Goal: Task Accomplishment & Management: Use online tool/utility

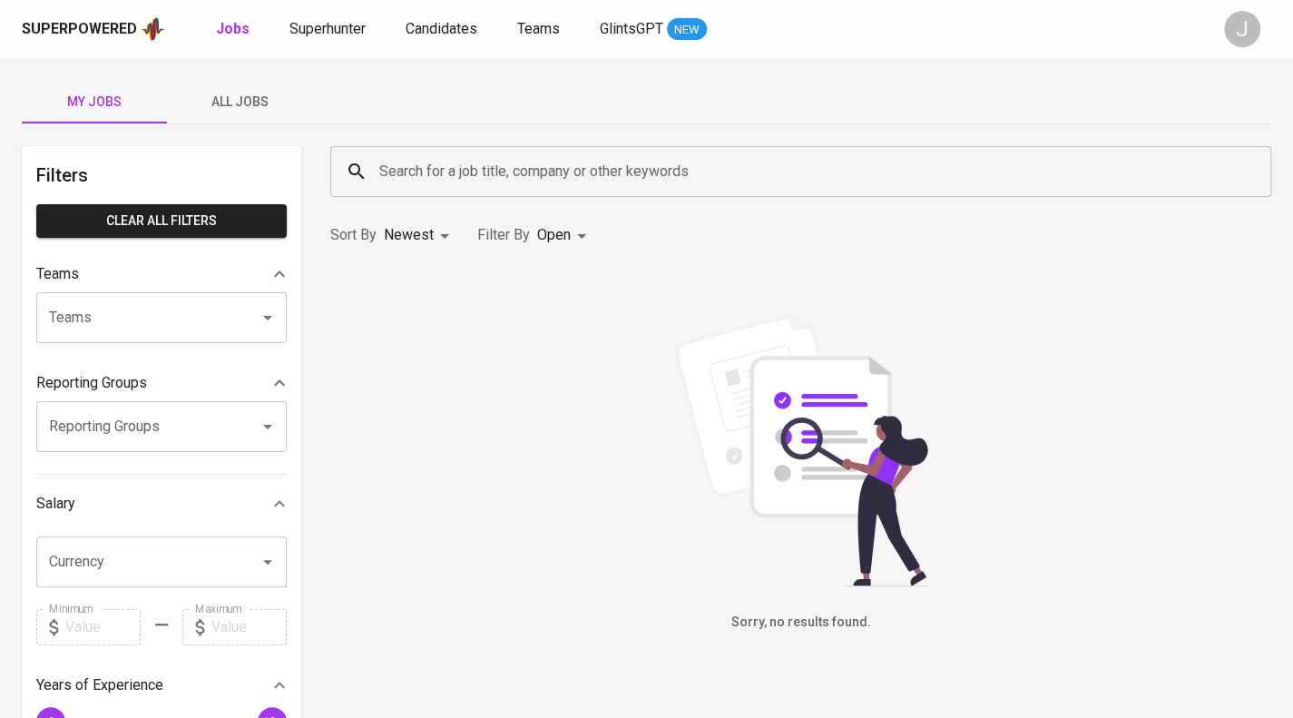
click at [256, 98] on span "All Jobs" at bounding box center [239, 102] width 123 height 23
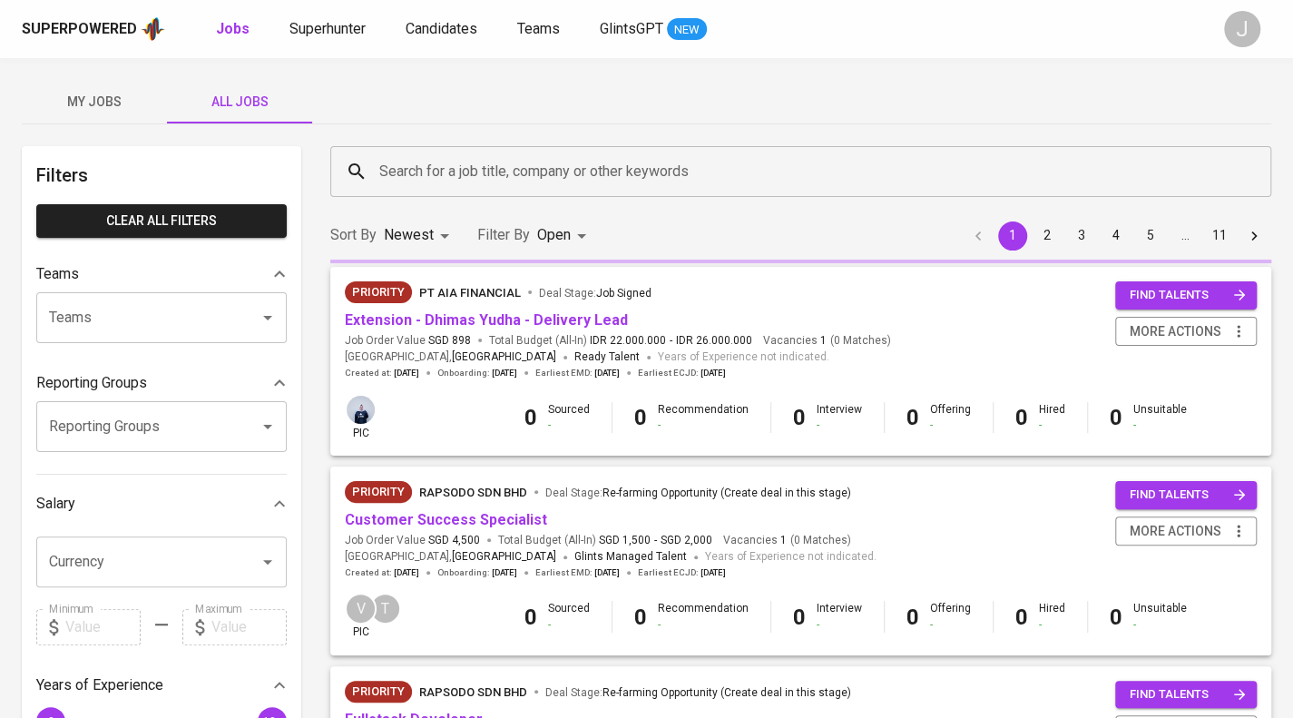
click at [129, 445] on div "Reporting Groups" at bounding box center [161, 426] width 251 height 51
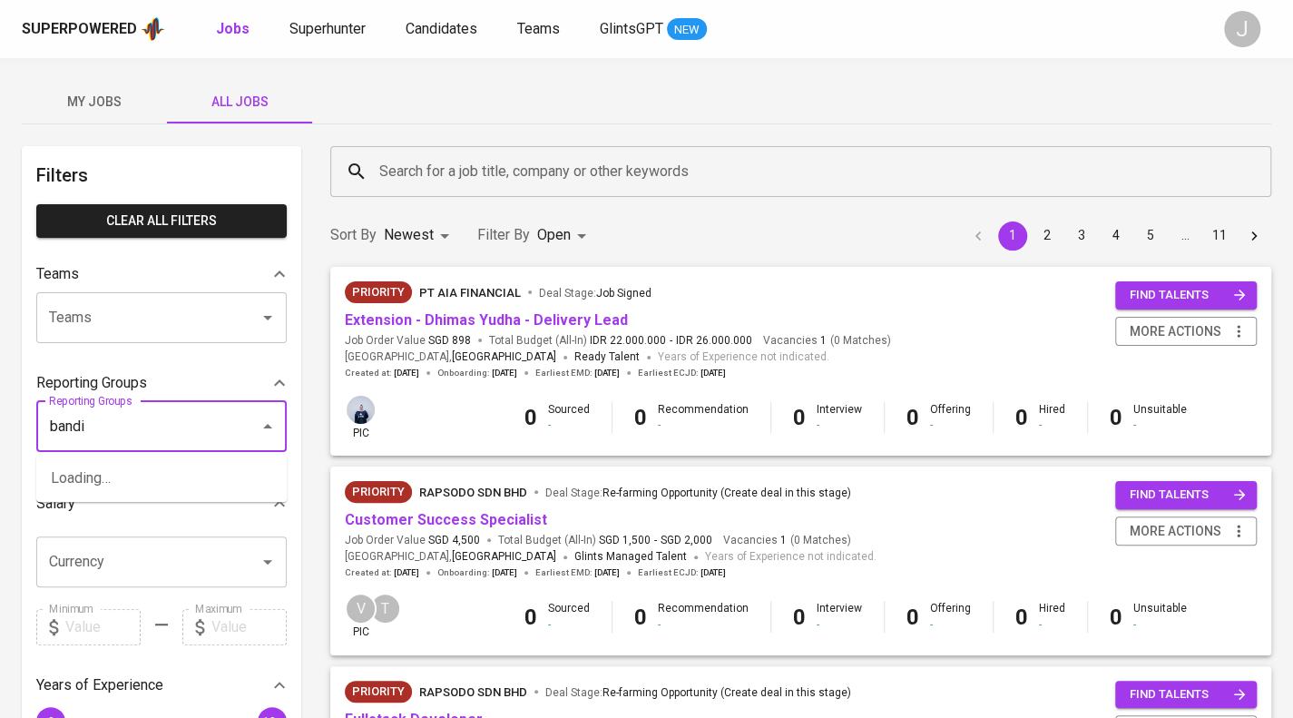
type input "bandi"
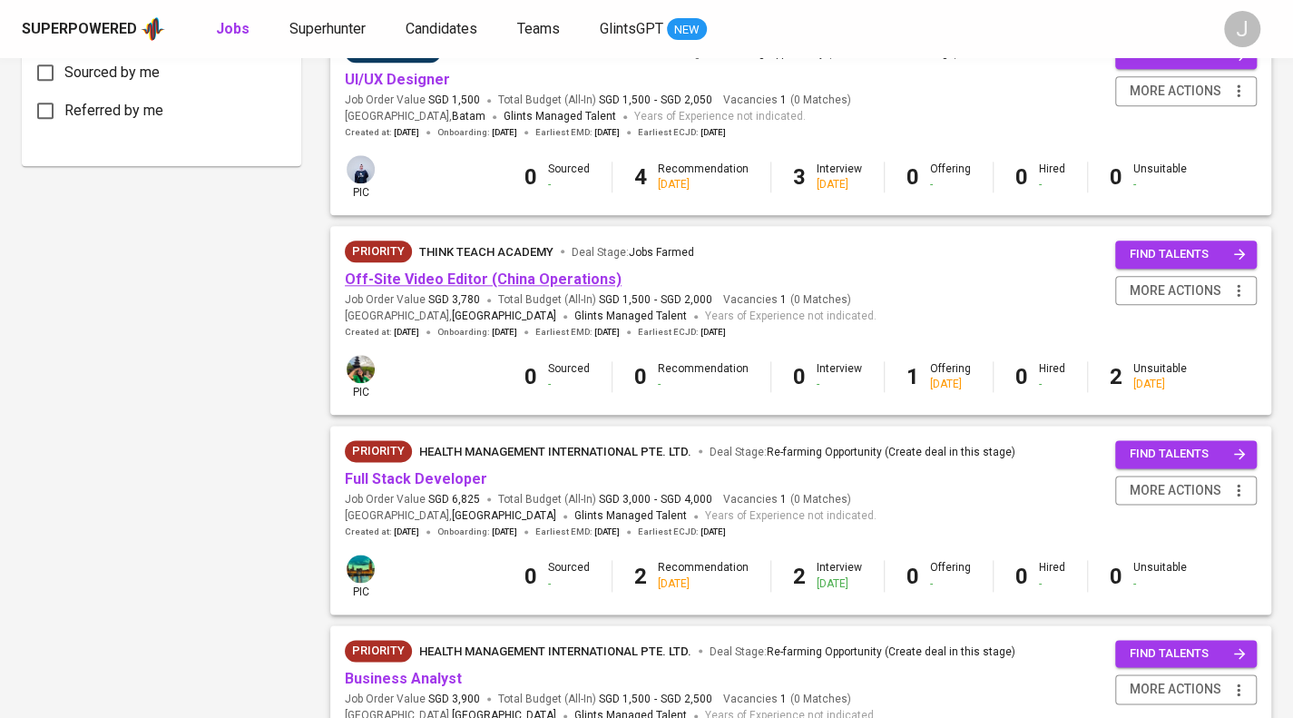
scroll to position [1075, 0]
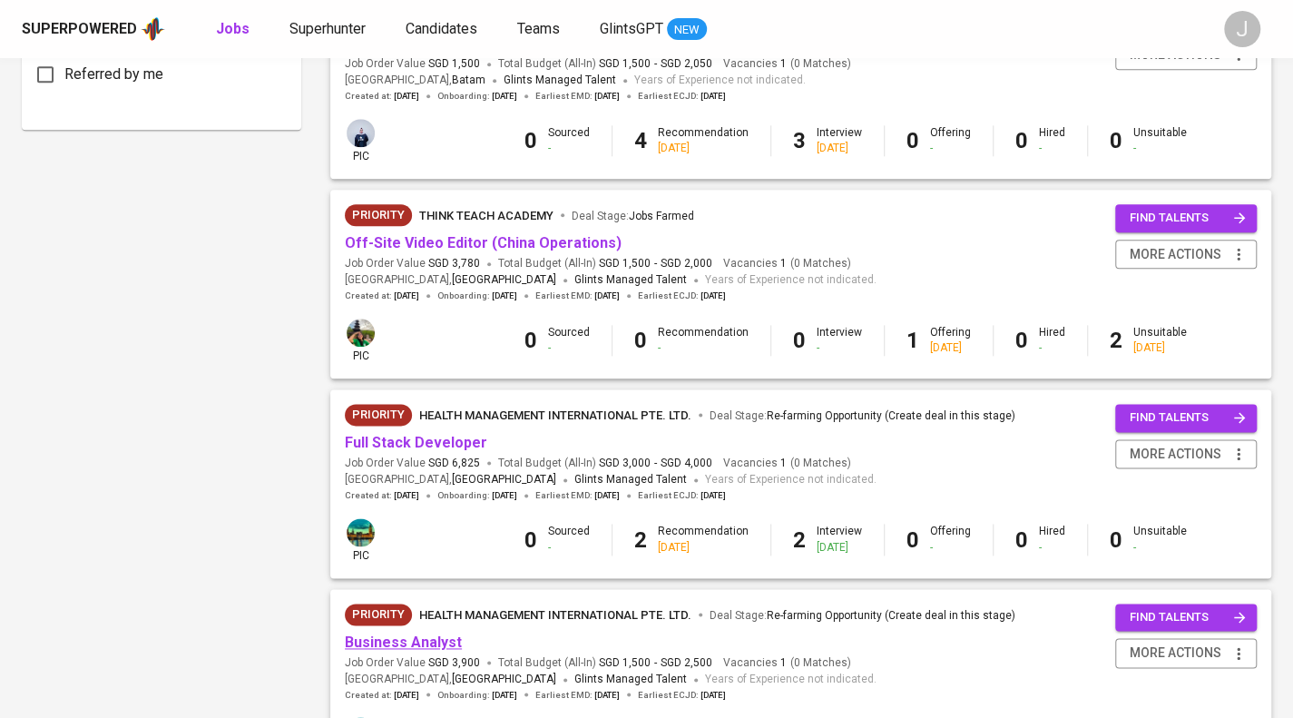
click at [413, 644] on link "Business Analyst" at bounding box center [403, 642] width 117 height 17
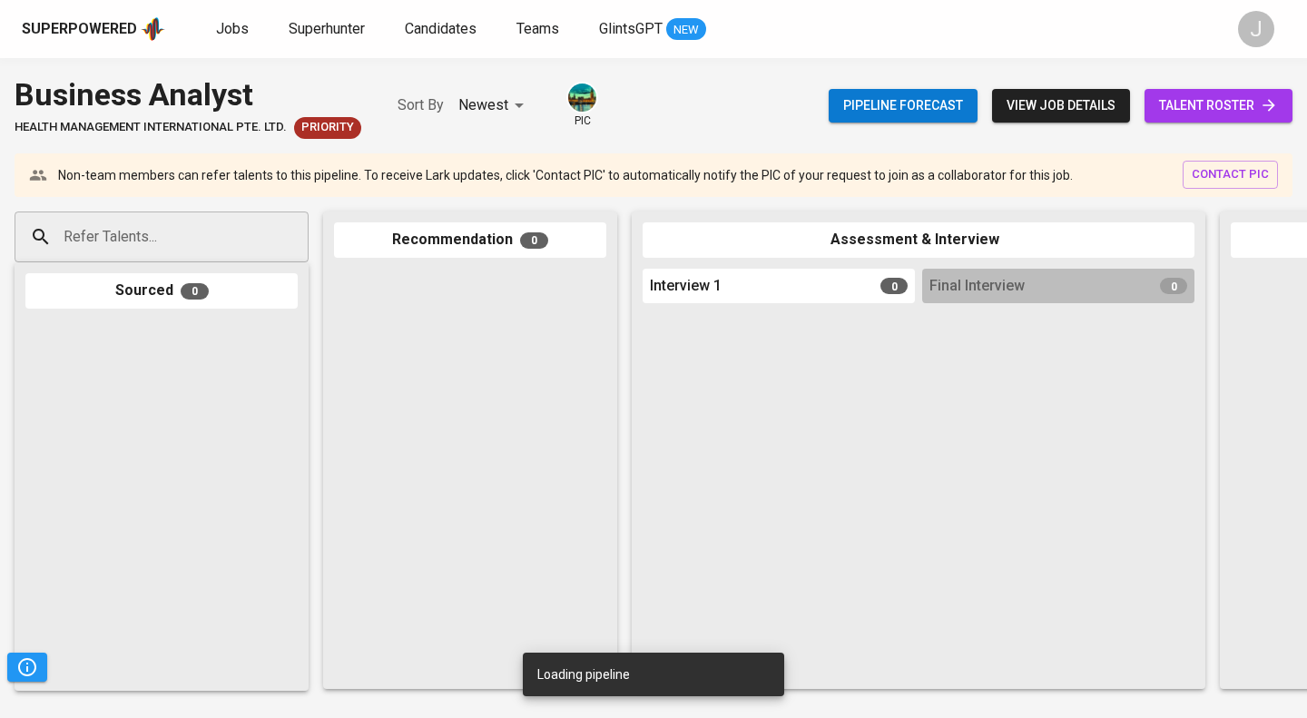
click at [1211, 102] on span "talent roster" at bounding box center [1218, 105] width 119 height 23
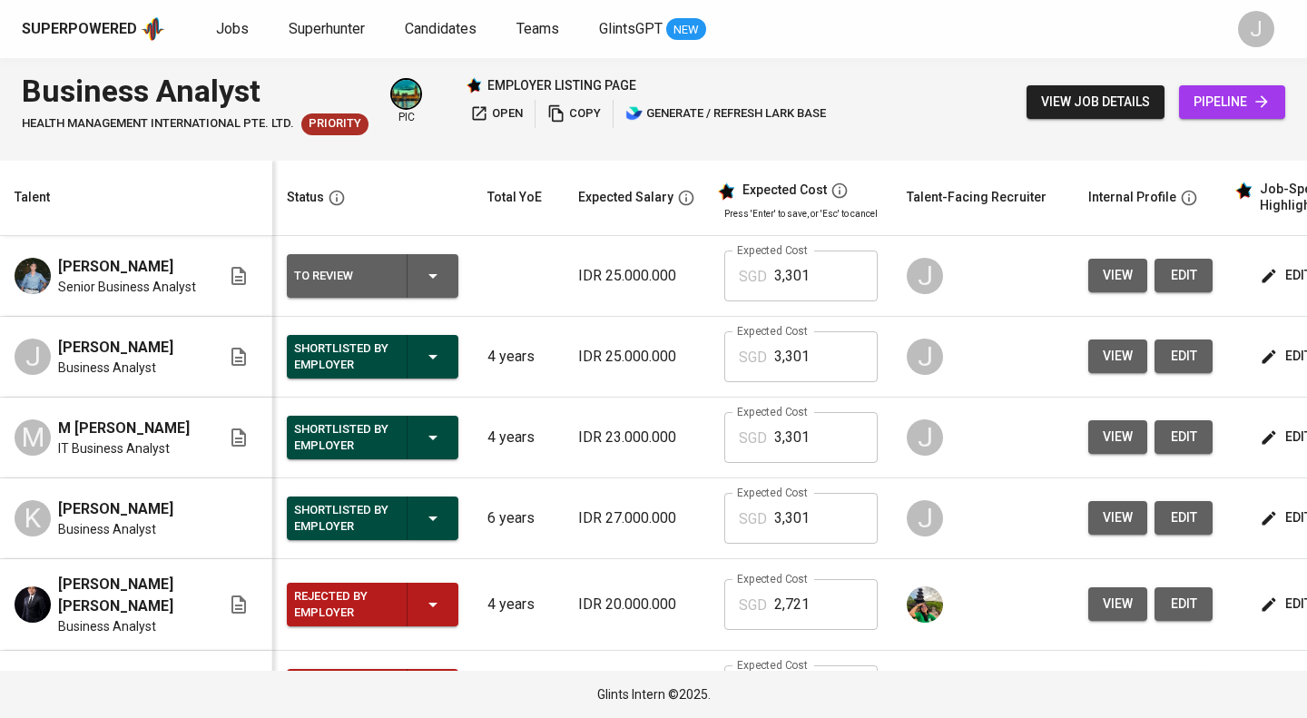
scroll to position [150, 0]
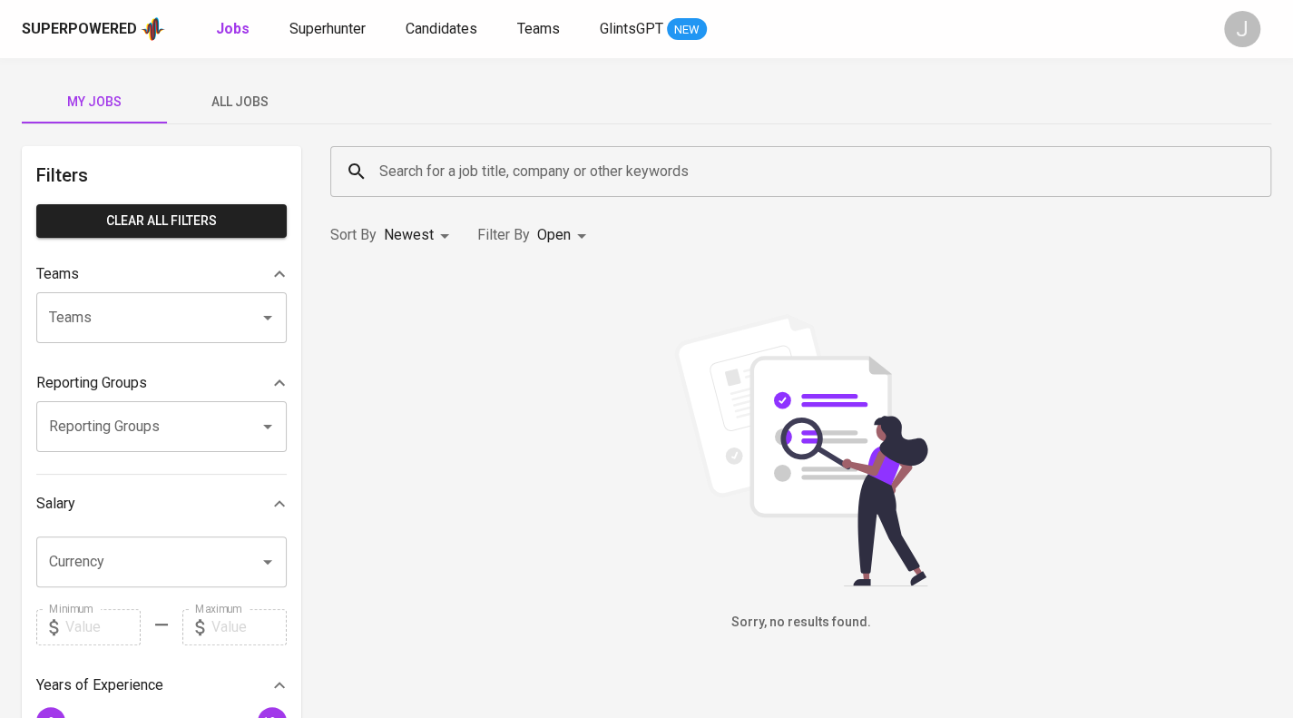
click at [248, 103] on span "All Jobs" at bounding box center [239, 102] width 123 height 23
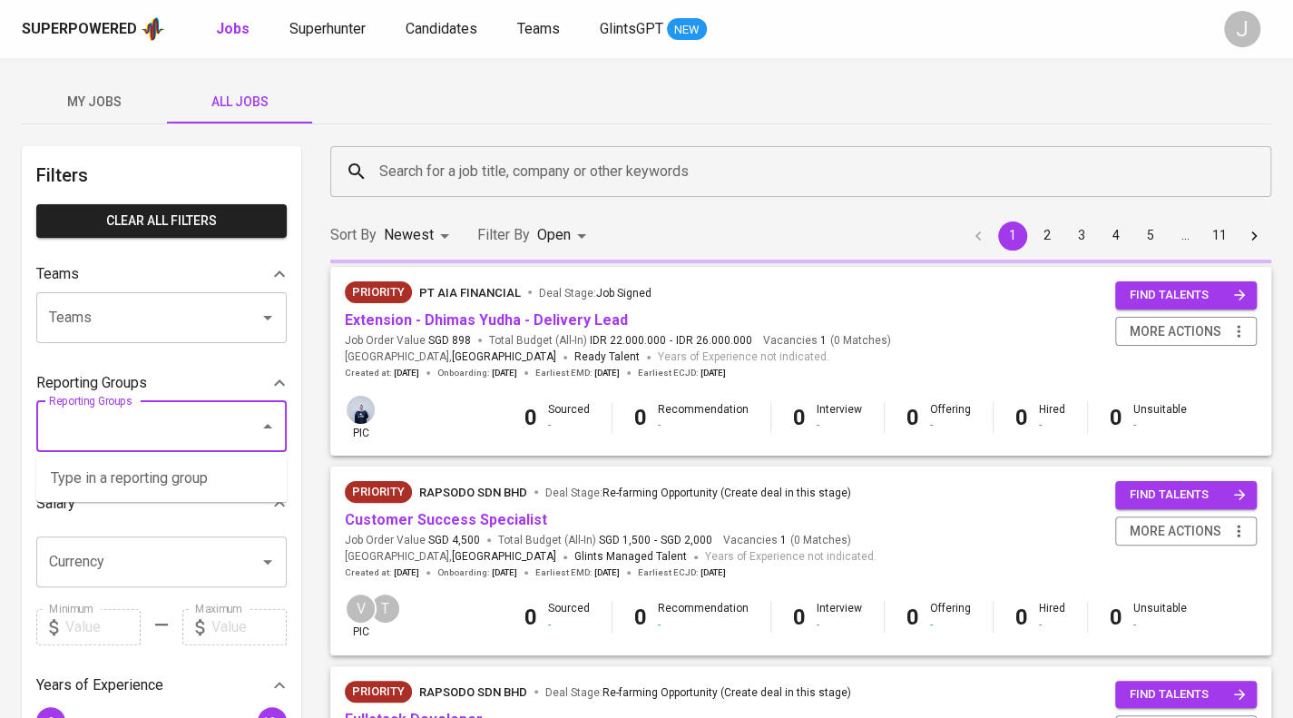
click at [133, 425] on input "Reporting Groups" at bounding box center [135, 426] width 183 height 34
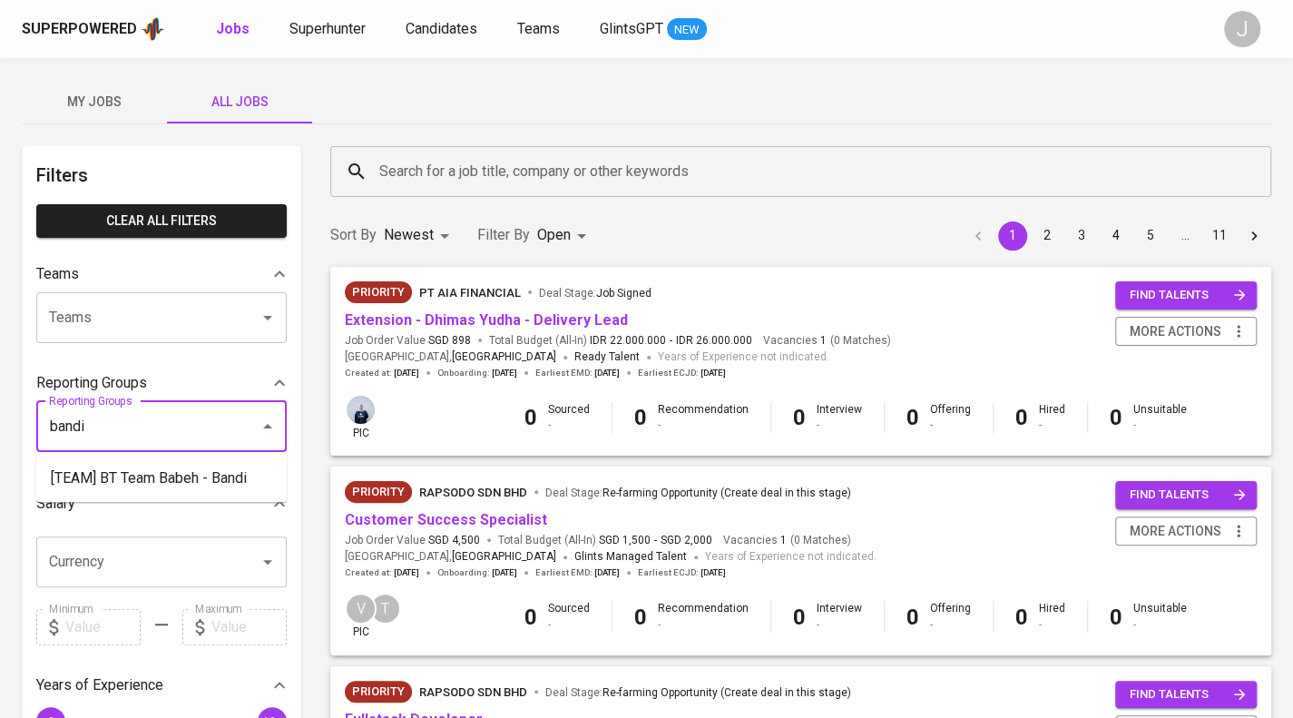
click at [127, 477] on li "[TEAM] BT Team Babeh - Bandi" at bounding box center [161, 478] width 251 height 33
type input "bandi"
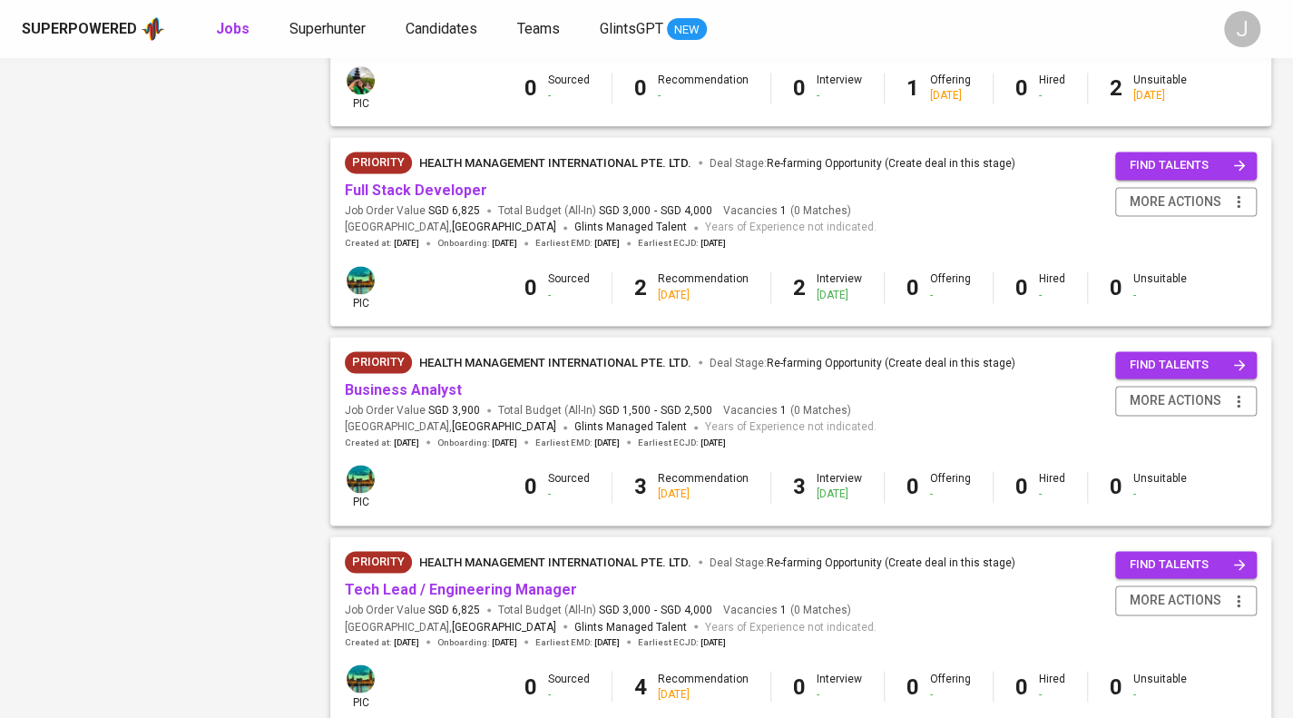
scroll to position [1334, 0]
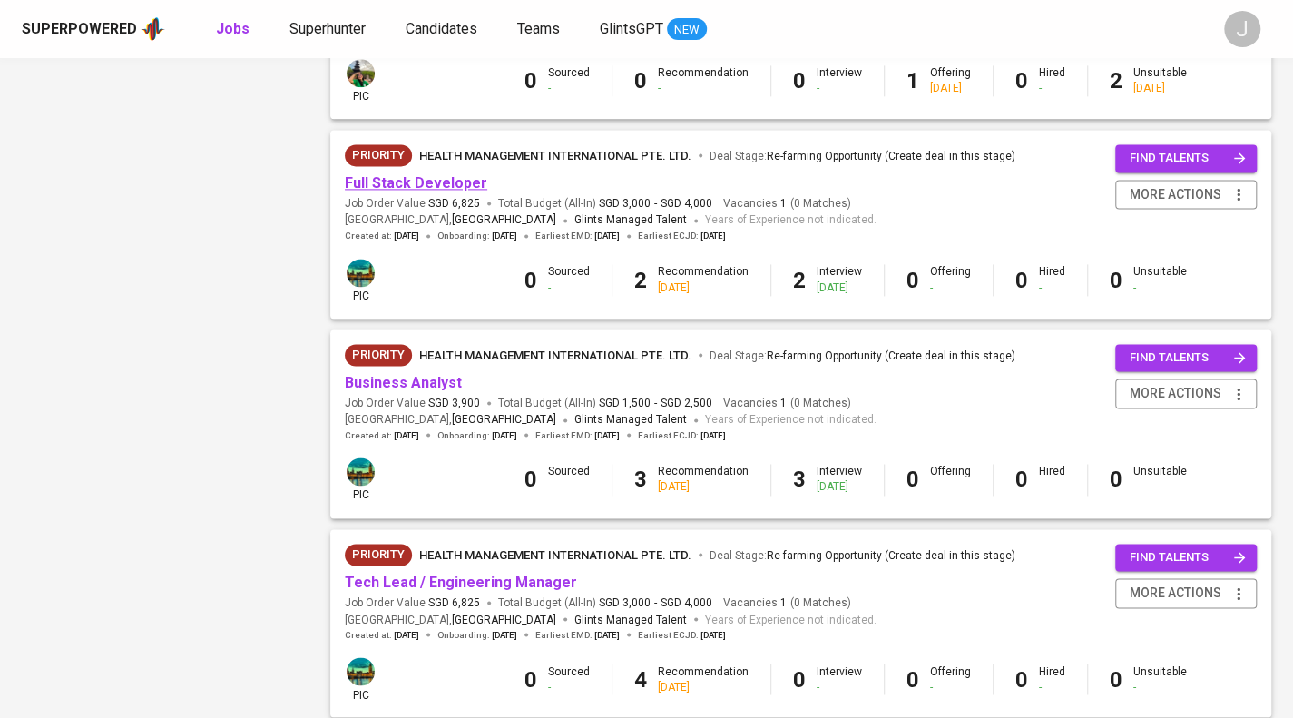
click at [426, 179] on link "Full Stack Developer" at bounding box center [416, 182] width 143 height 17
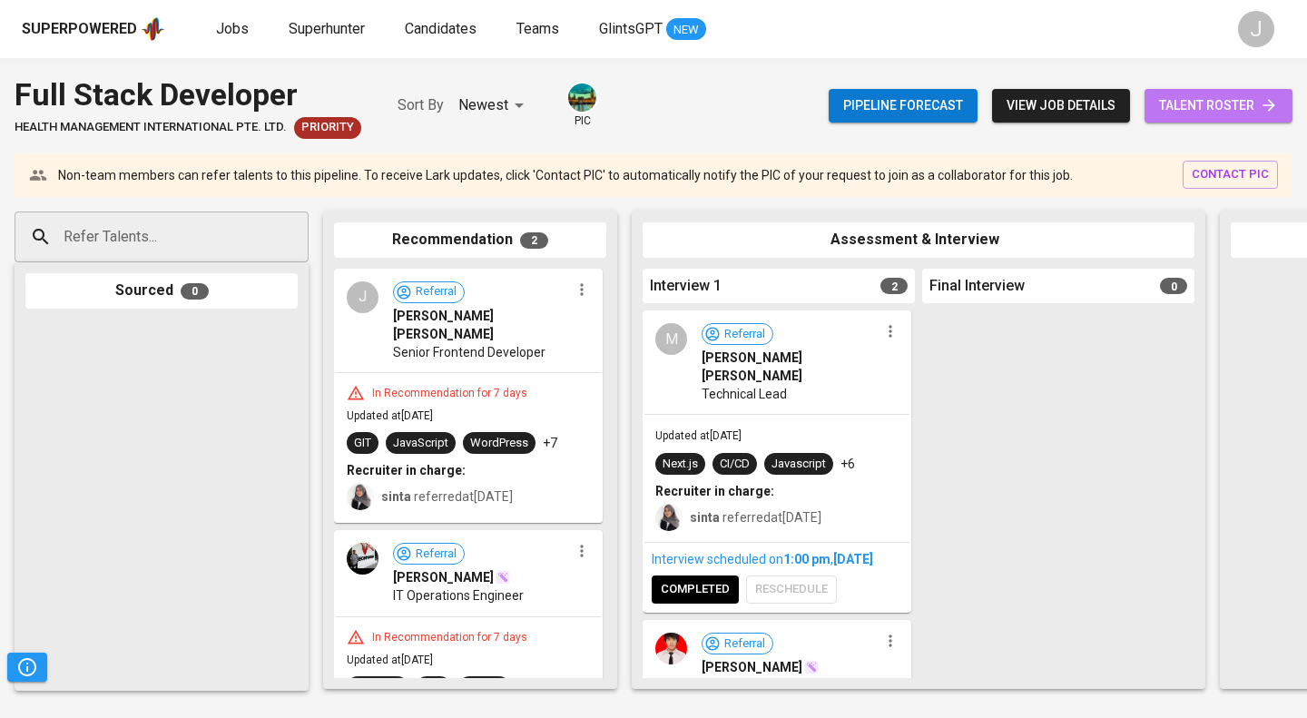
click at [1229, 109] on span "talent roster" at bounding box center [1218, 105] width 119 height 23
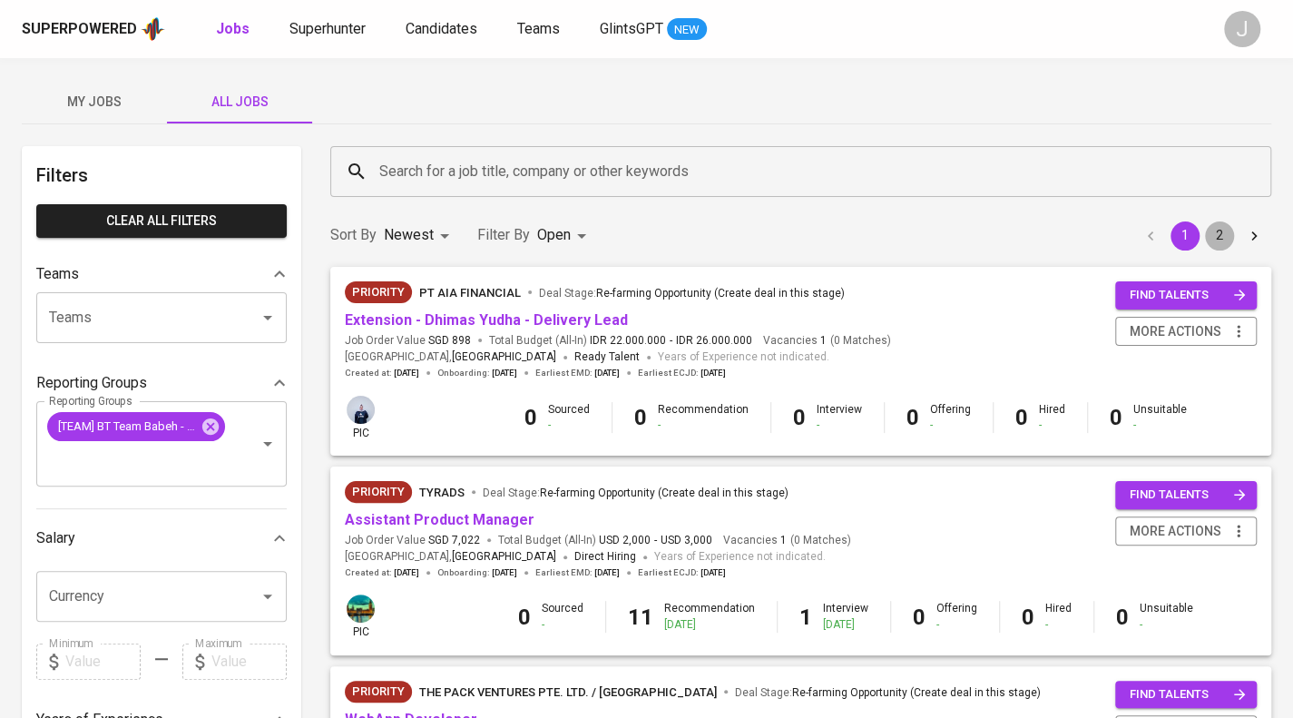
click at [1220, 231] on button "2" at bounding box center [1219, 235] width 29 height 29
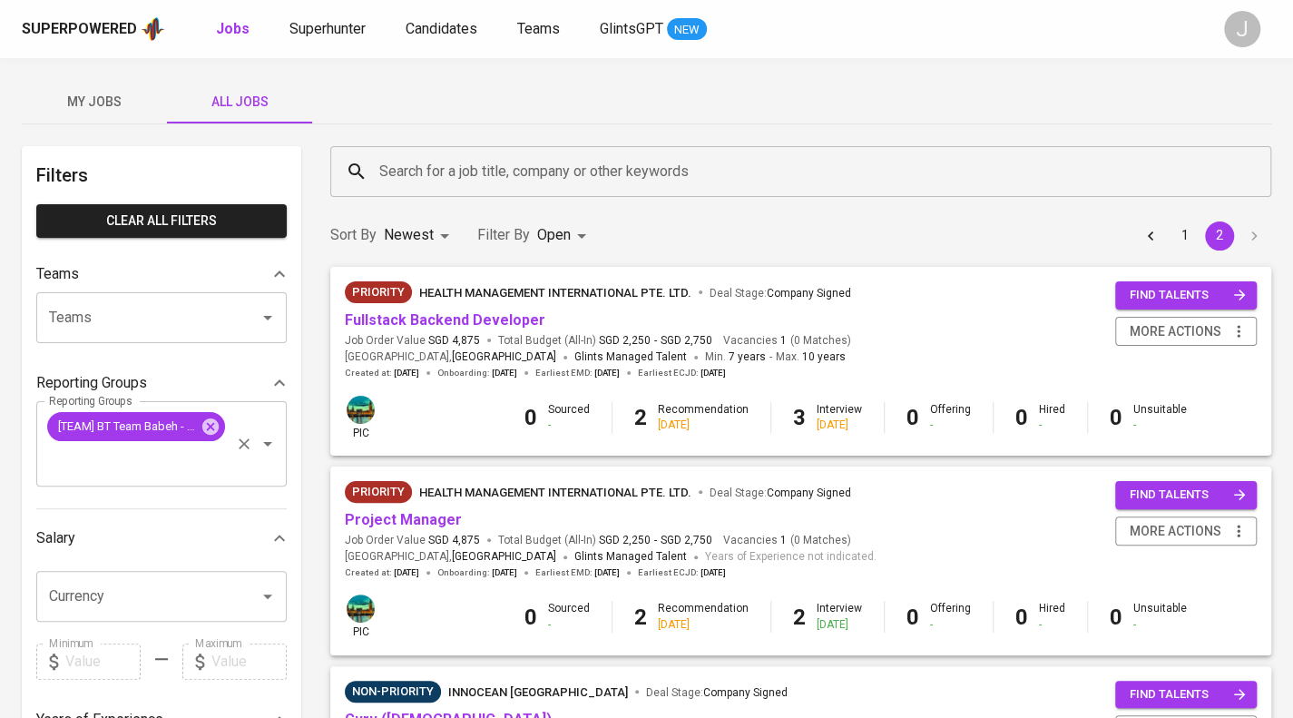
click at [212, 421] on icon at bounding box center [210, 426] width 16 height 16
click at [111, 105] on span "My Jobs" at bounding box center [94, 102] width 123 height 23
click at [109, 102] on span "My Jobs" at bounding box center [94, 102] width 123 height 23
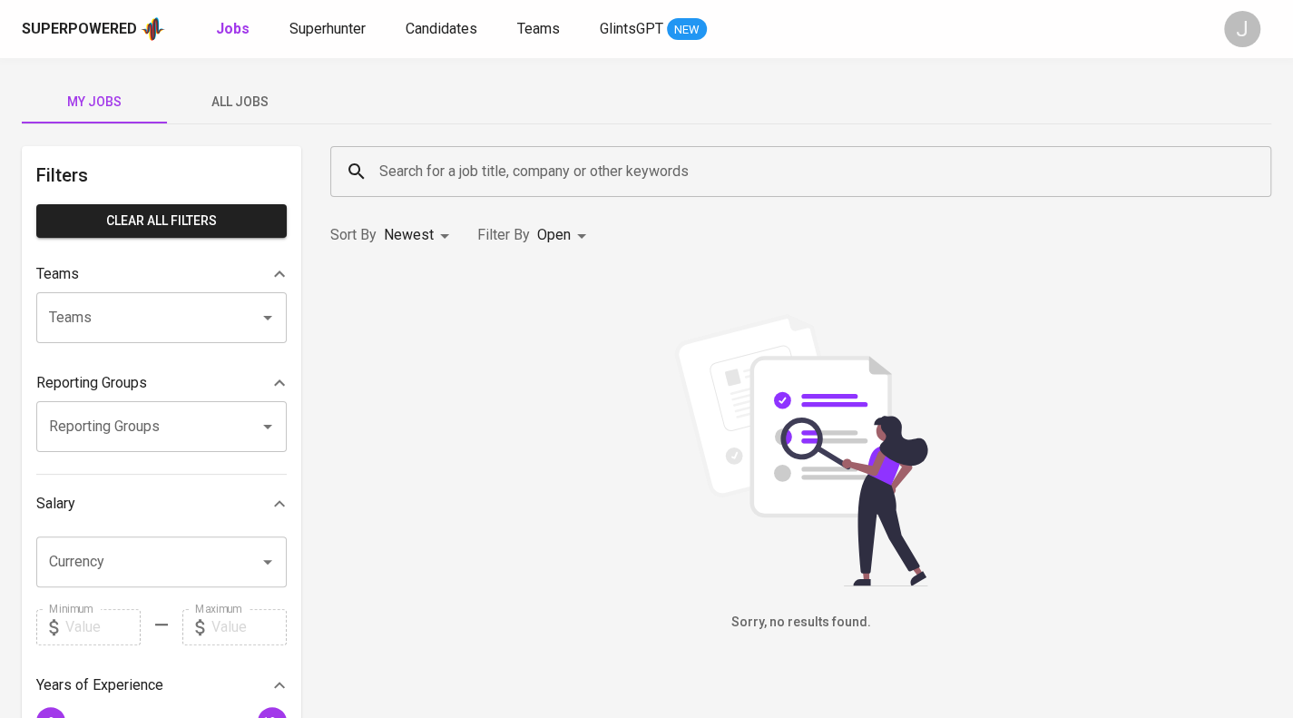
click at [150, 437] on input "Reporting Groups" at bounding box center [135, 426] width 183 height 34
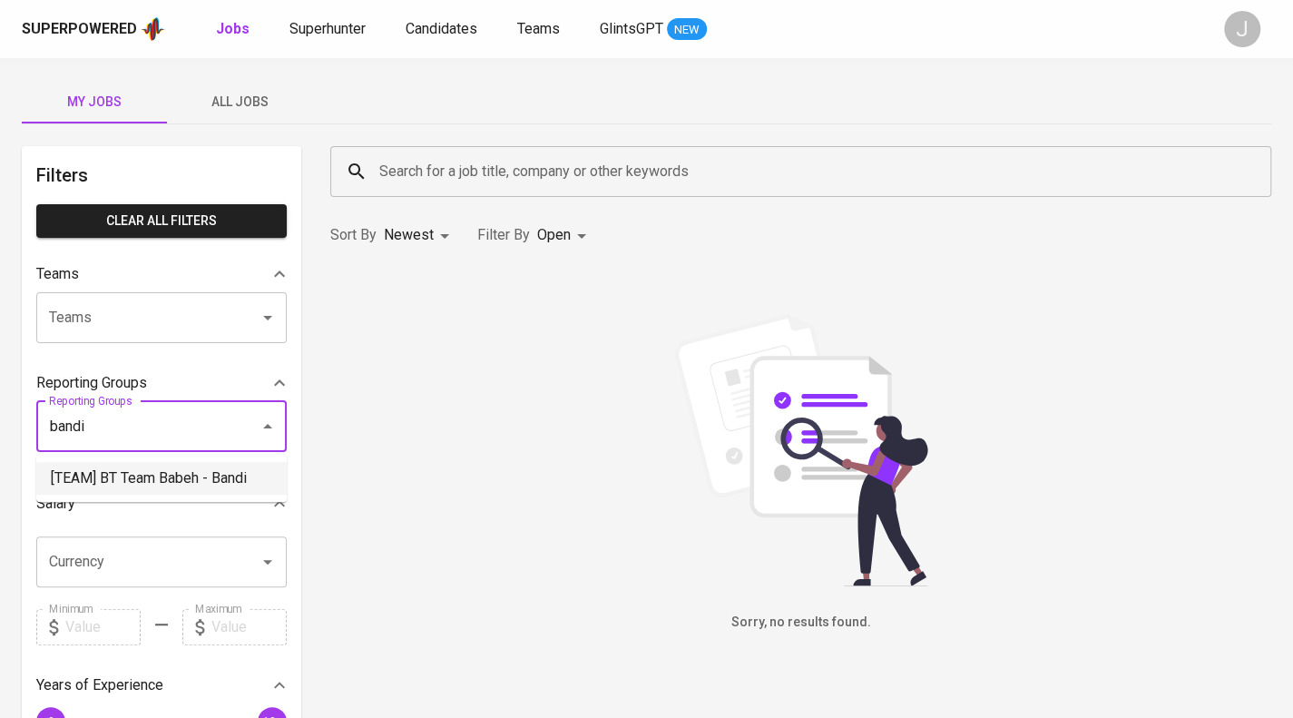
click at [142, 471] on li "[TEAM] BT Team Babeh - Bandi" at bounding box center [161, 478] width 251 height 33
type input "bandi"
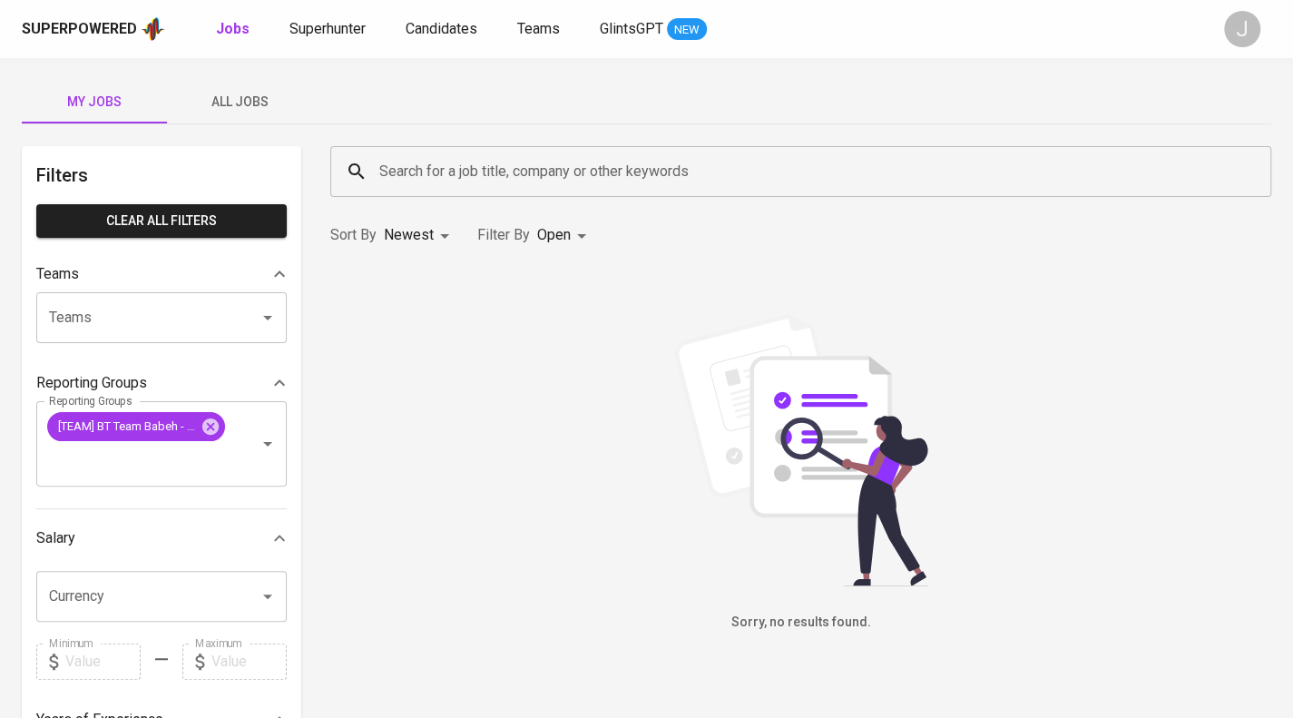
click at [241, 92] on span "All Jobs" at bounding box center [239, 102] width 123 height 23
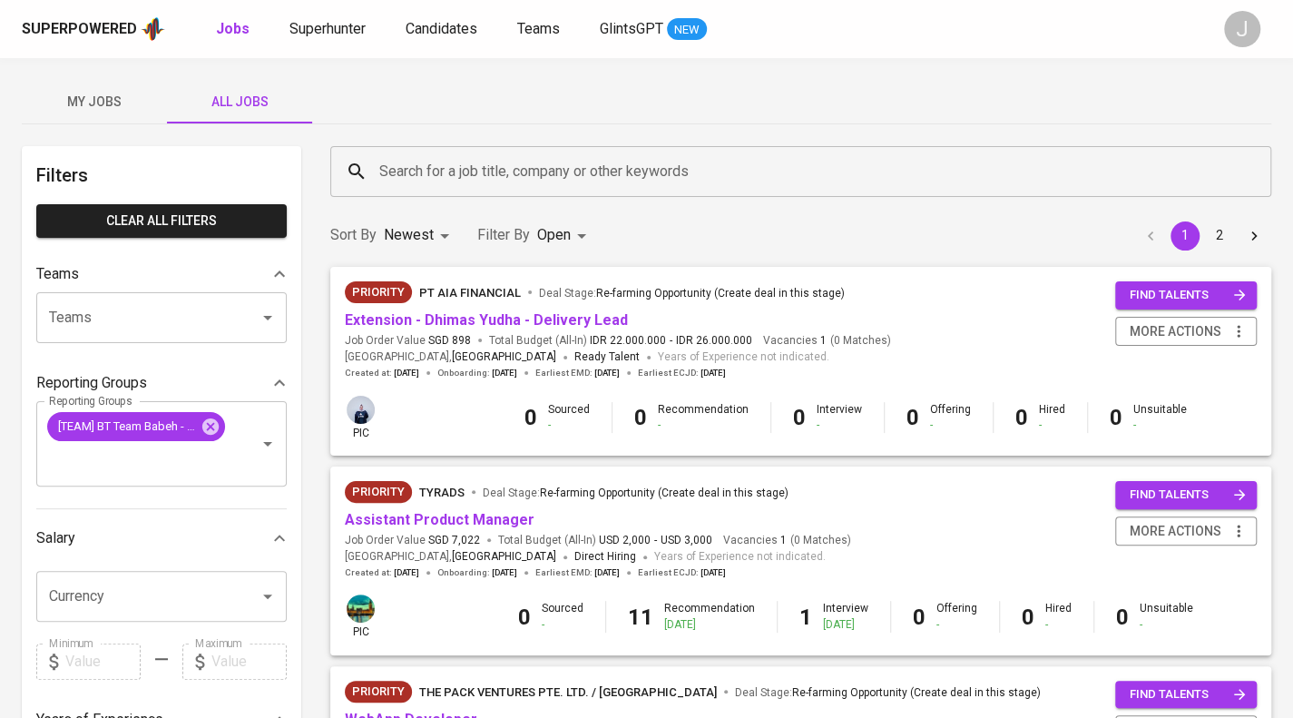
click at [460, 310] on span "Extension - Dhimas Yudha - Delivery Lead" at bounding box center [486, 320] width 283 height 21
click at [464, 318] on link "Extension - Dhimas Yudha - Delivery Lead" at bounding box center [486, 319] width 283 height 17
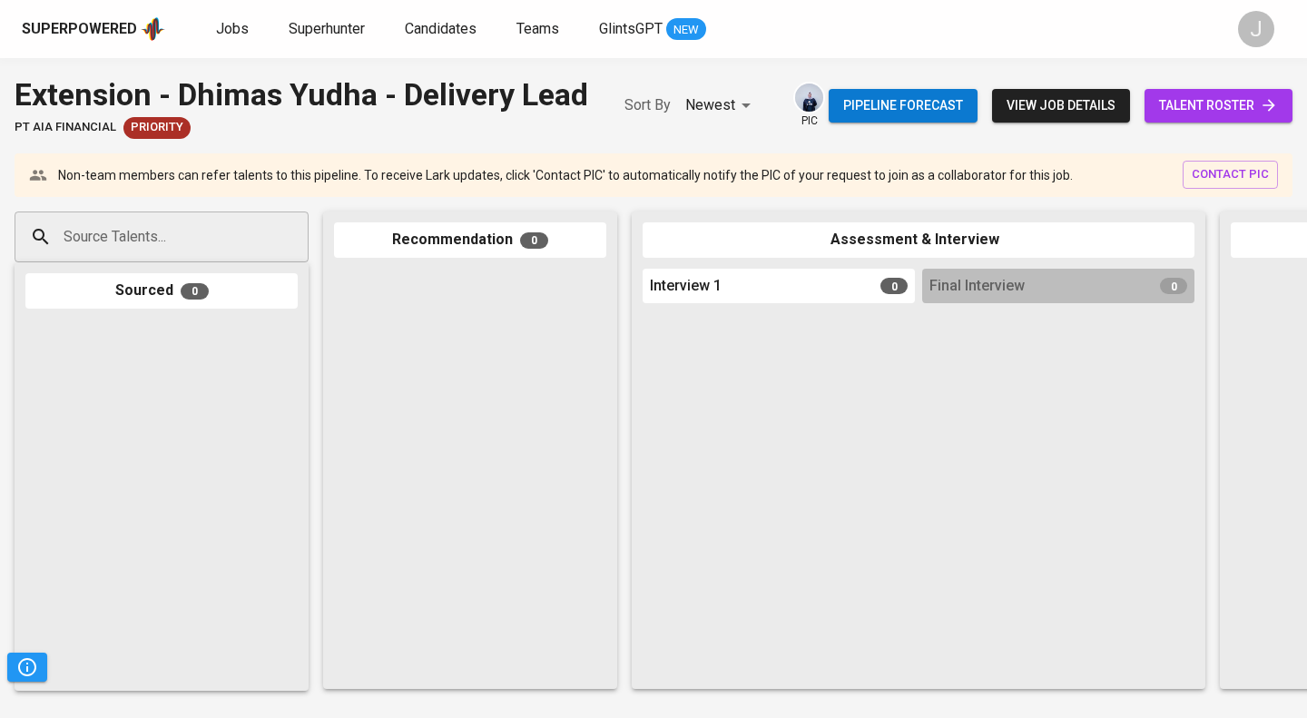
click at [191, 254] on input "Source Talents..." at bounding box center [154, 237] width 191 height 34
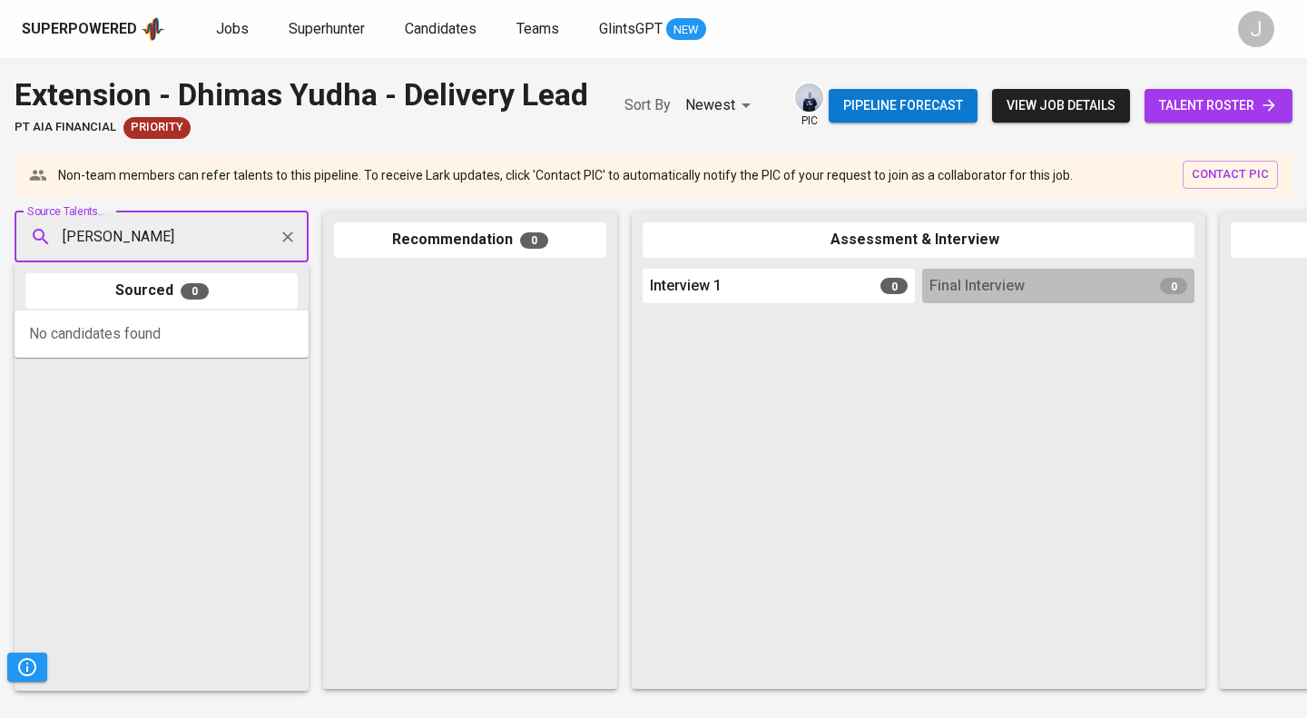
type input "dhimas yudha"
click at [189, 339] on span "Dhimas Yudha Pratama [ BT HUBBER ]" at bounding box center [166, 332] width 182 height 18
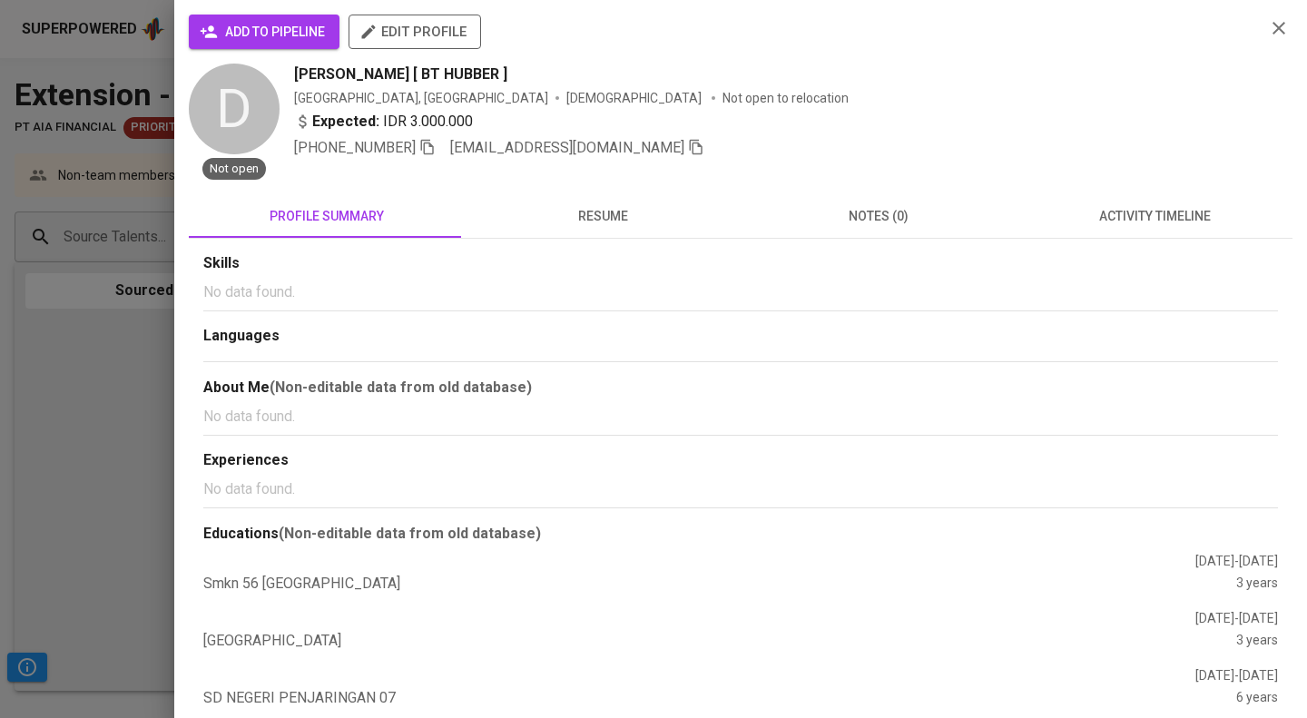
click at [251, 31] on span "add to pipeline" at bounding box center [264, 32] width 122 height 23
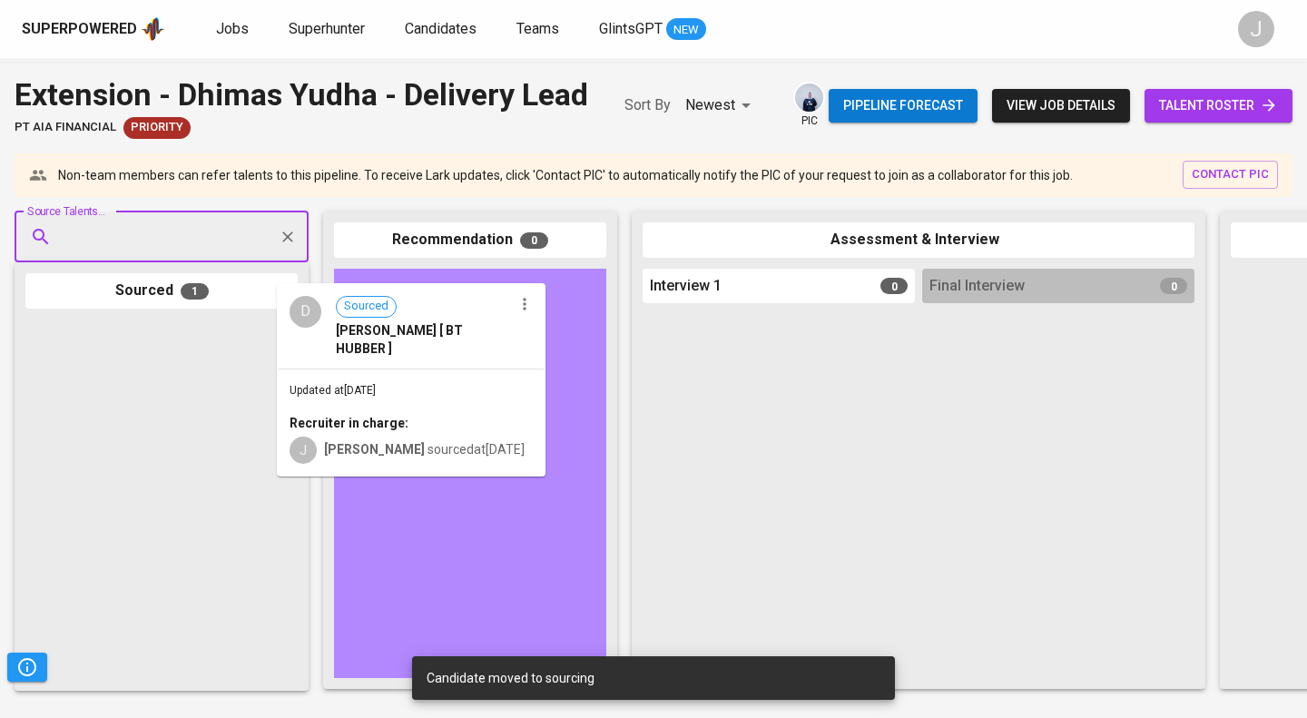
drag, startPoint x: 104, startPoint y: 406, endPoint x: 418, endPoint y: 319, distance: 325.0
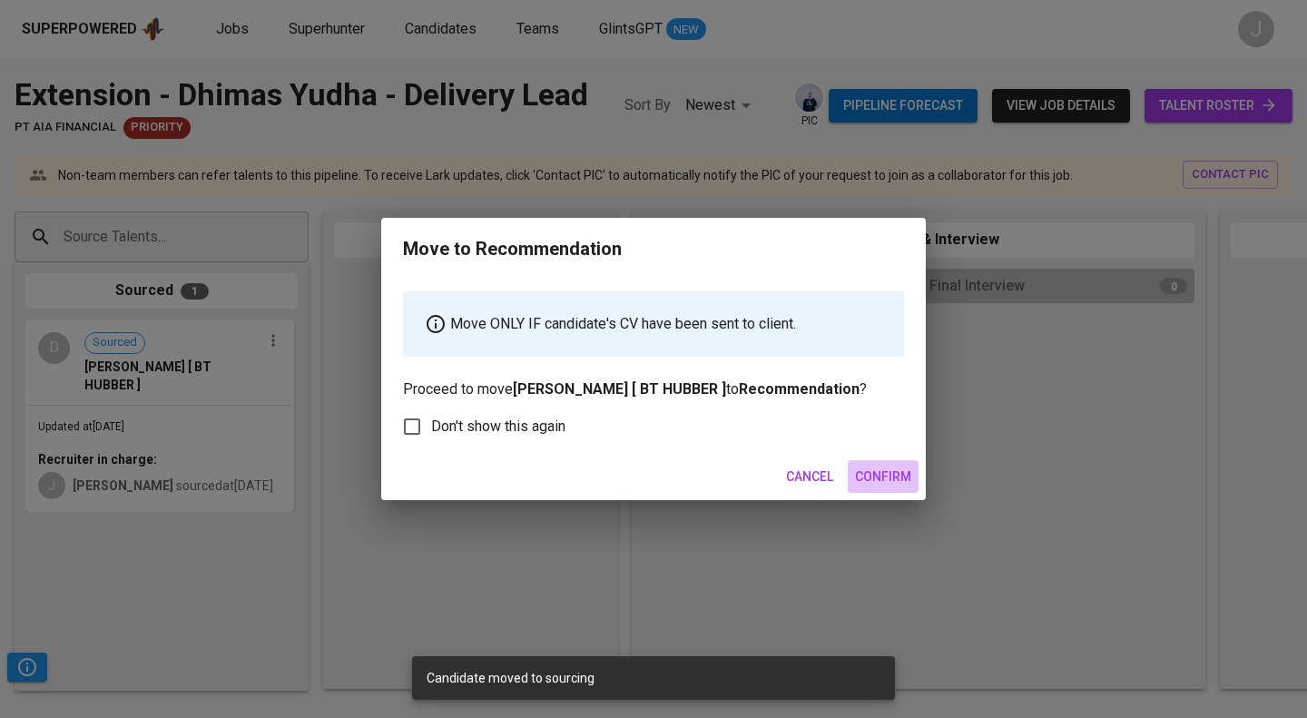
click at [887, 486] on span "Confirm" at bounding box center [883, 477] width 56 height 23
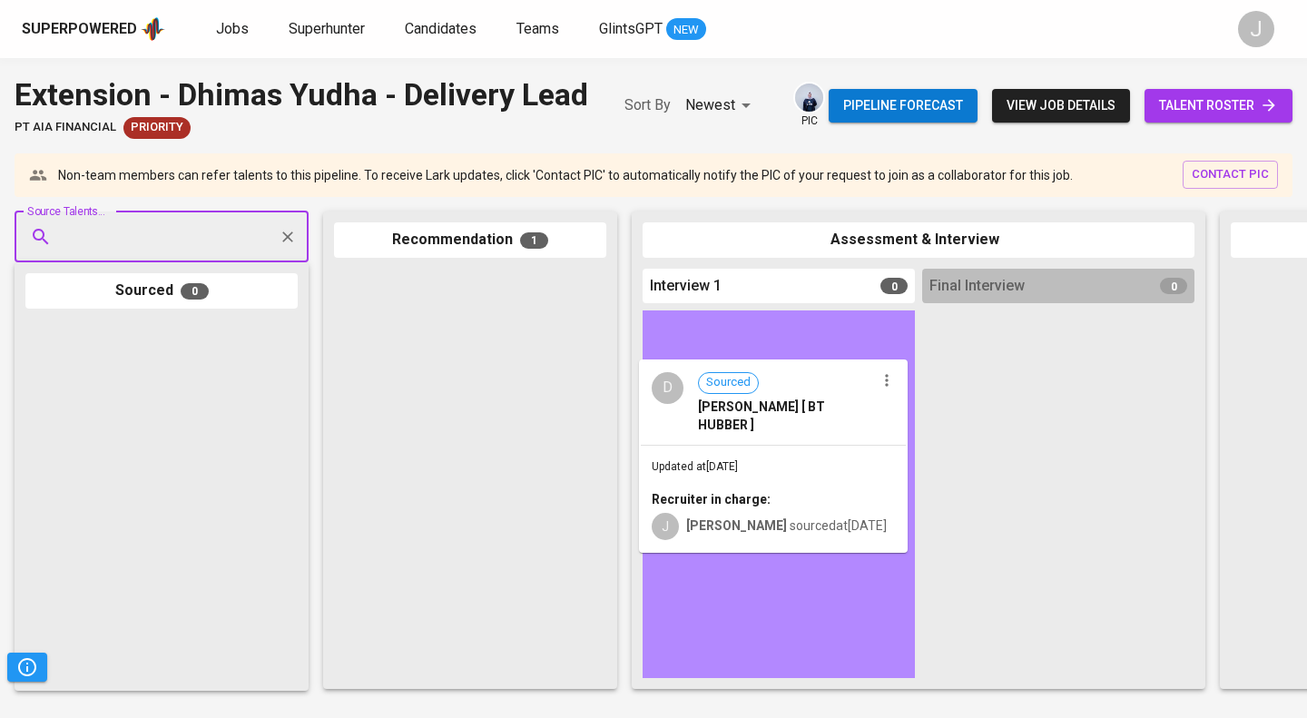
drag, startPoint x: 455, startPoint y: 395, endPoint x: 787, endPoint y: 441, distance: 335.4
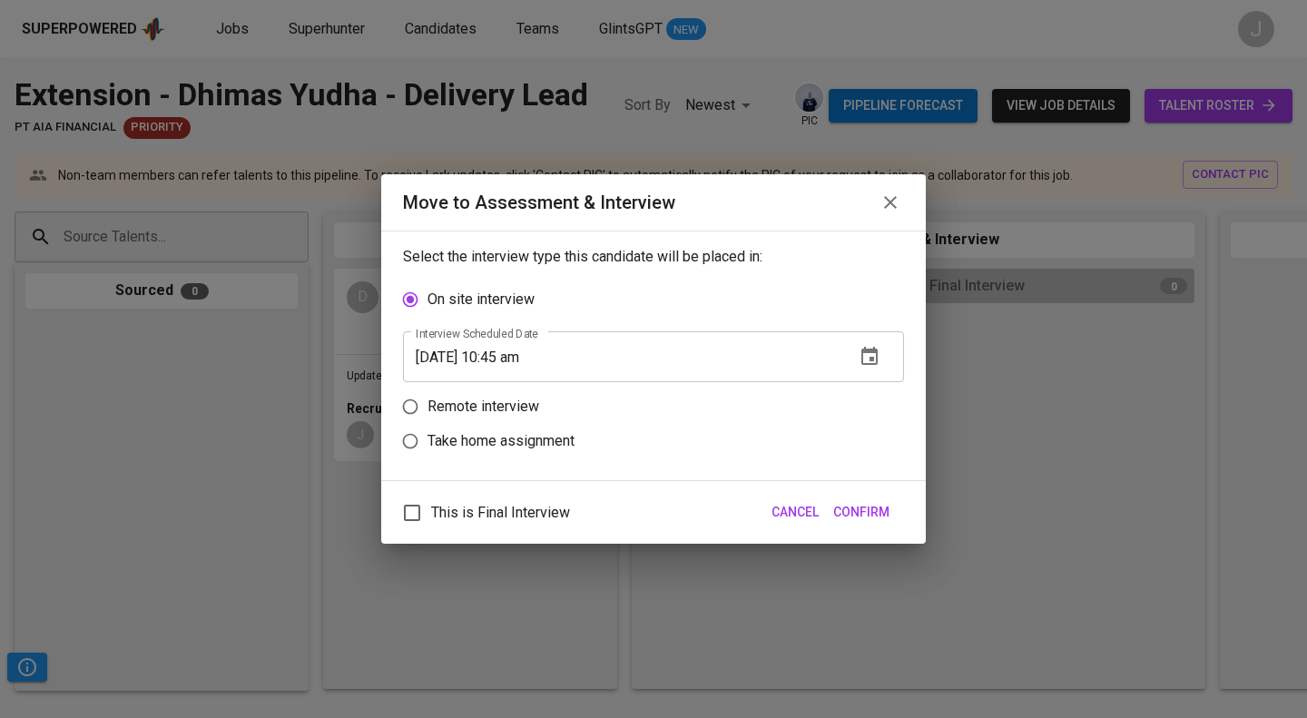
click at [501, 399] on p "Remote interview" at bounding box center [484, 407] width 112 height 22
click at [428, 399] on input "Remote interview" at bounding box center [410, 406] width 34 height 34
radio input "true"
click at [531, 398] on input "09/29/2025 10:45 am" at bounding box center [622, 391] width 438 height 51
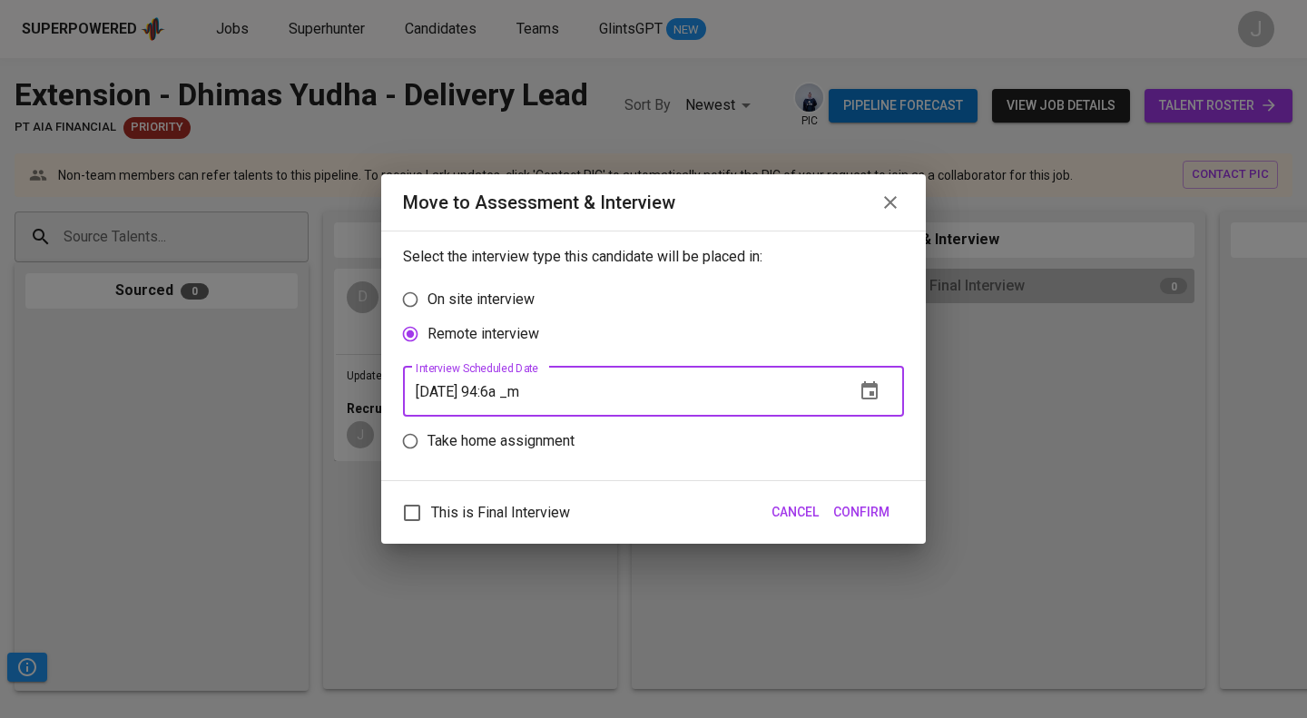
type input "09/29/2025 94:6a _m"
click at [530, 516] on span "This is Final Interview" at bounding box center [500, 513] width 139 height 22
click at [431, 516] on input "This is Final Interview" at bounding box center [412, 513] width 38 height 38
checkbox input "true"
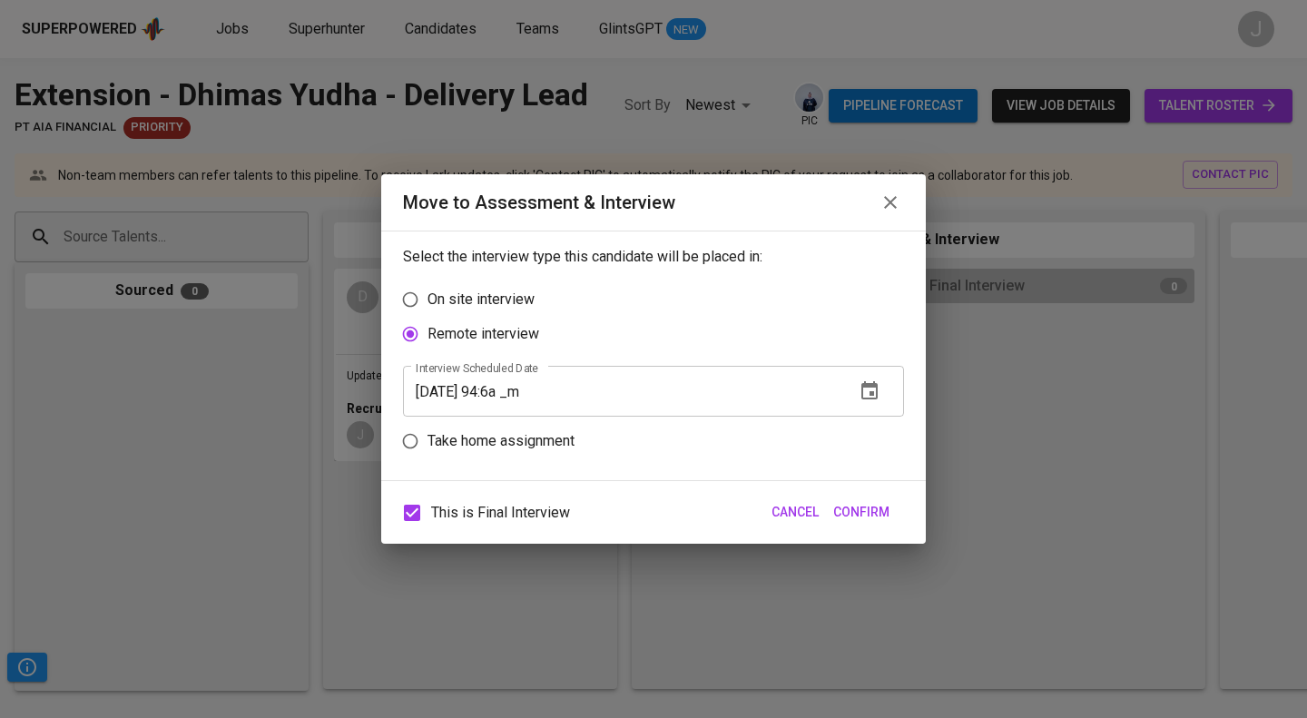
click at [857, 515] on span "Confirm" at bounding box center [861, 512] width 56 height 23
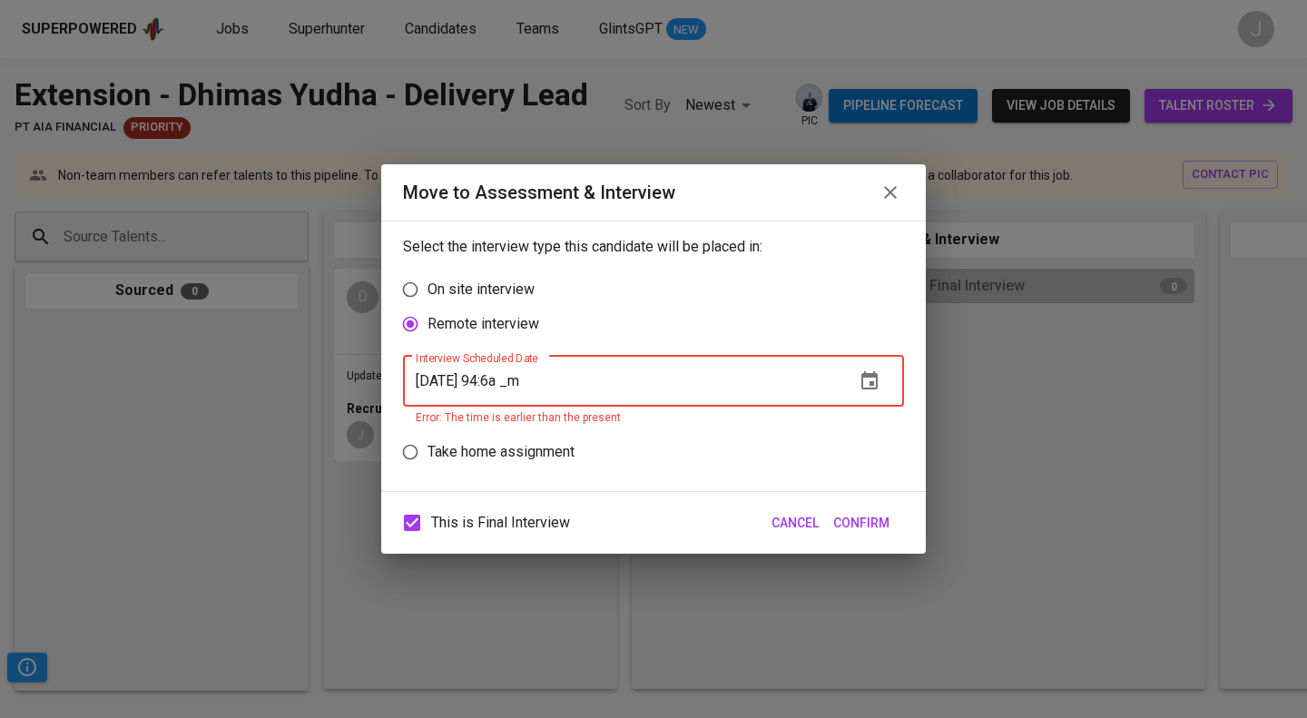
click at [499, 384] on input "09/29/2025 94:6a _m" at bounding box center [622, 381] width 438 height 51
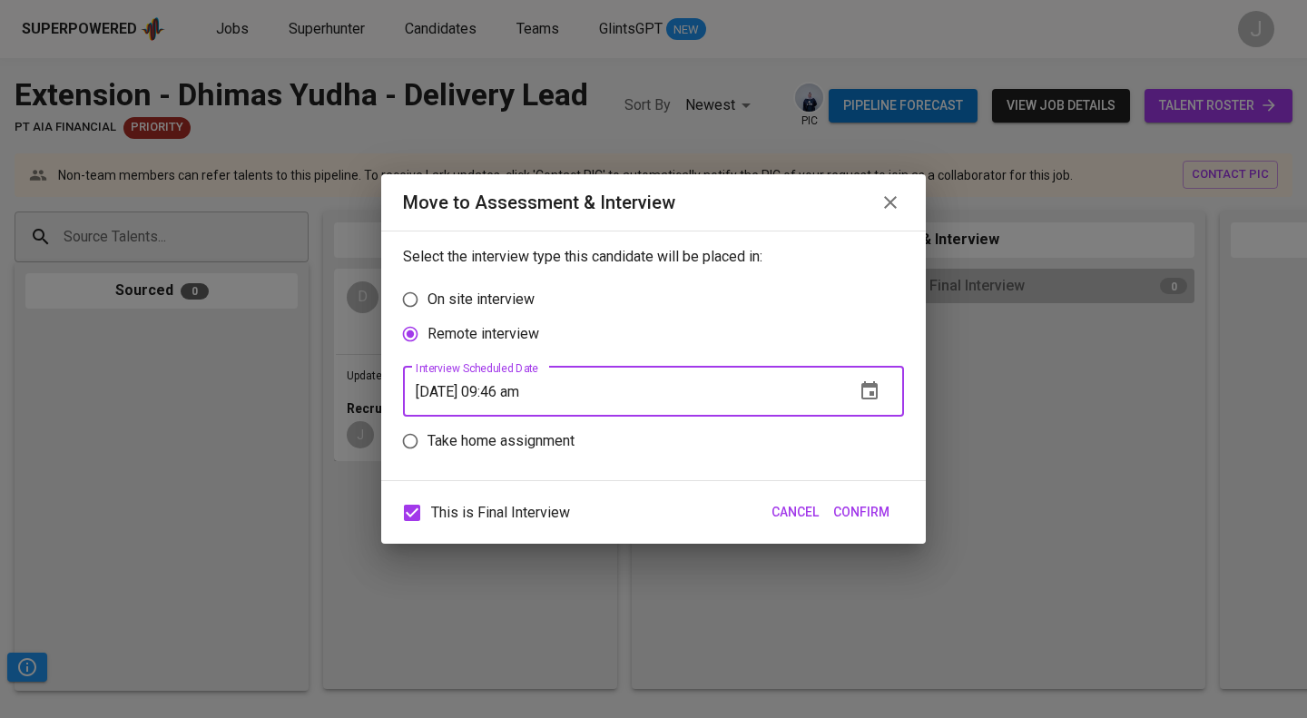
type input "09/29/2025 09:46 am"
click at [879, 509] on span "Confirm" at bounding box center [861, 512] width 56 height 23
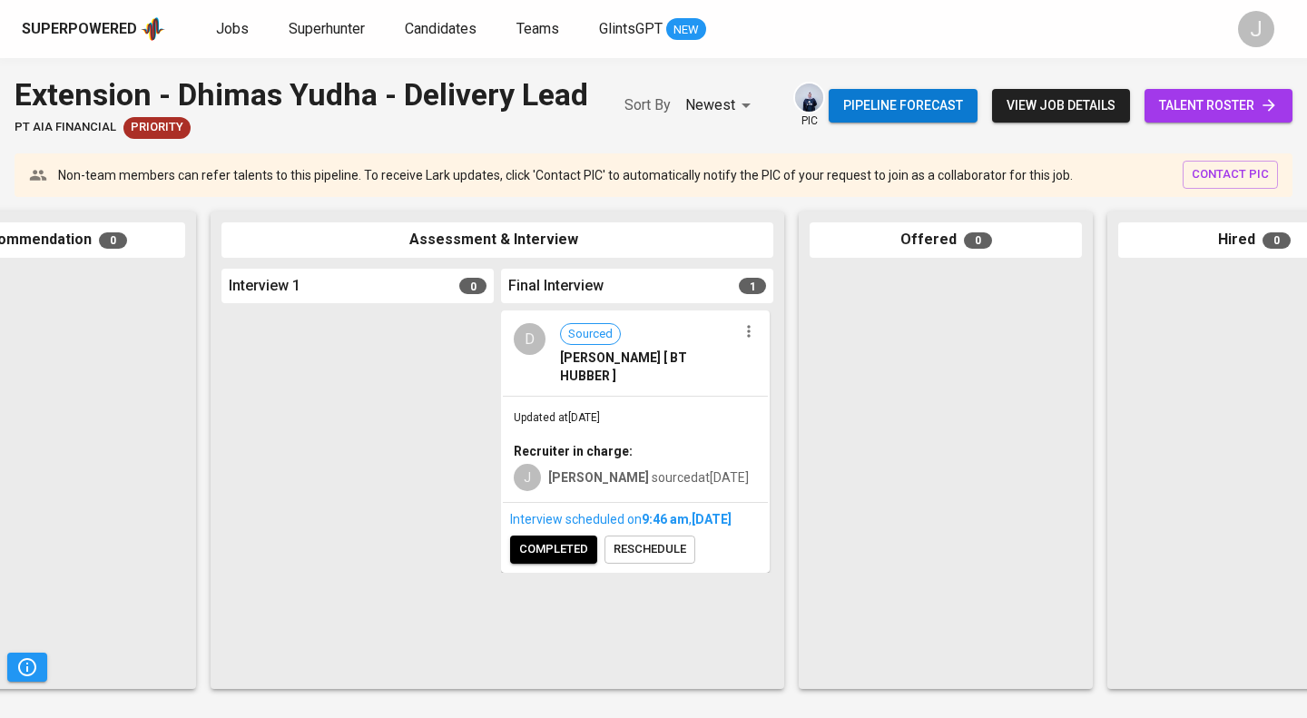
scroll to position [0, 427]
click at [554, 560] on span "completed" at bounding box center [548, 549] width 69 height 21
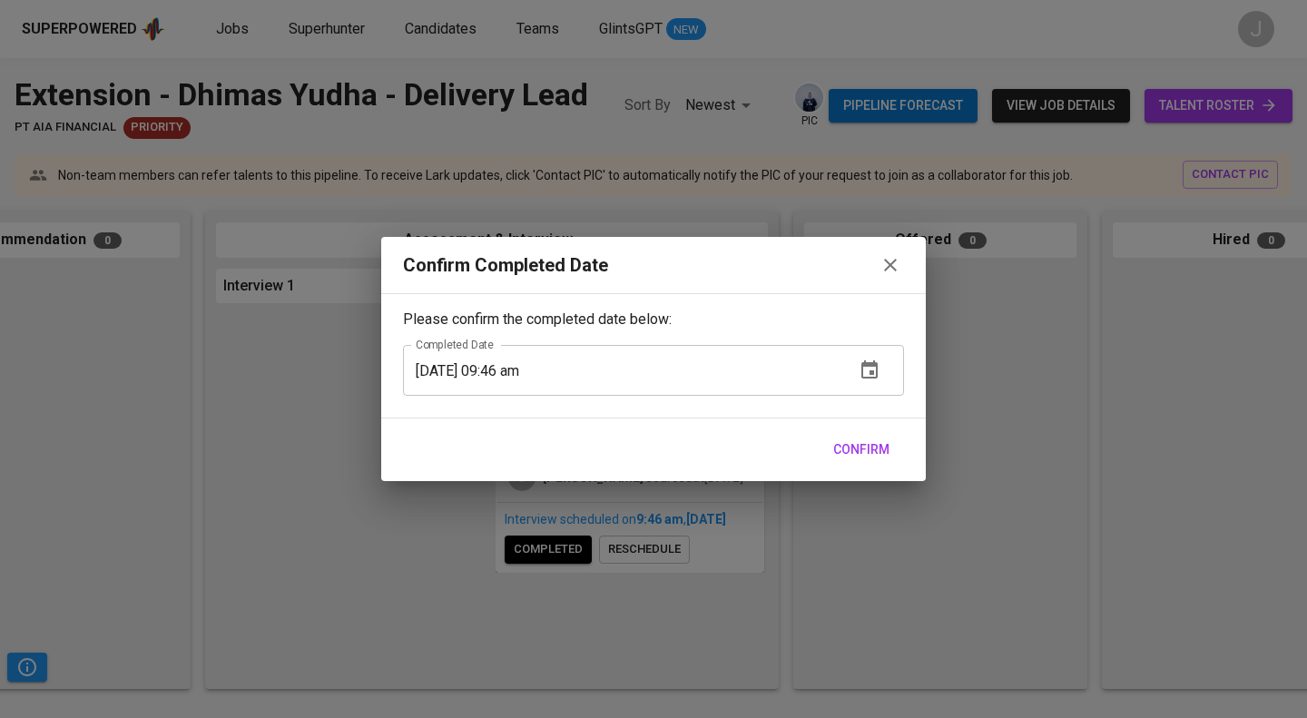
click at [848, 449] on span "Confirm" at bounding box center [861, 449] width 56 height 23
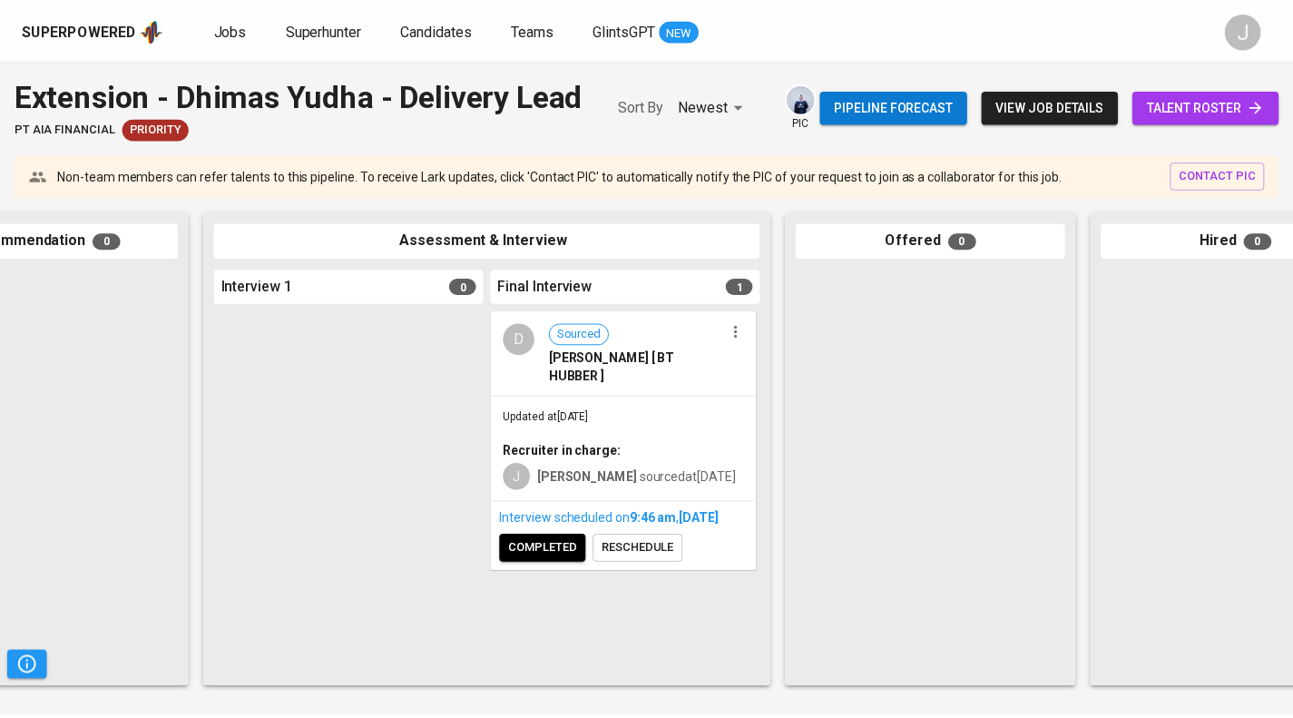
scroll to position [0, 646]
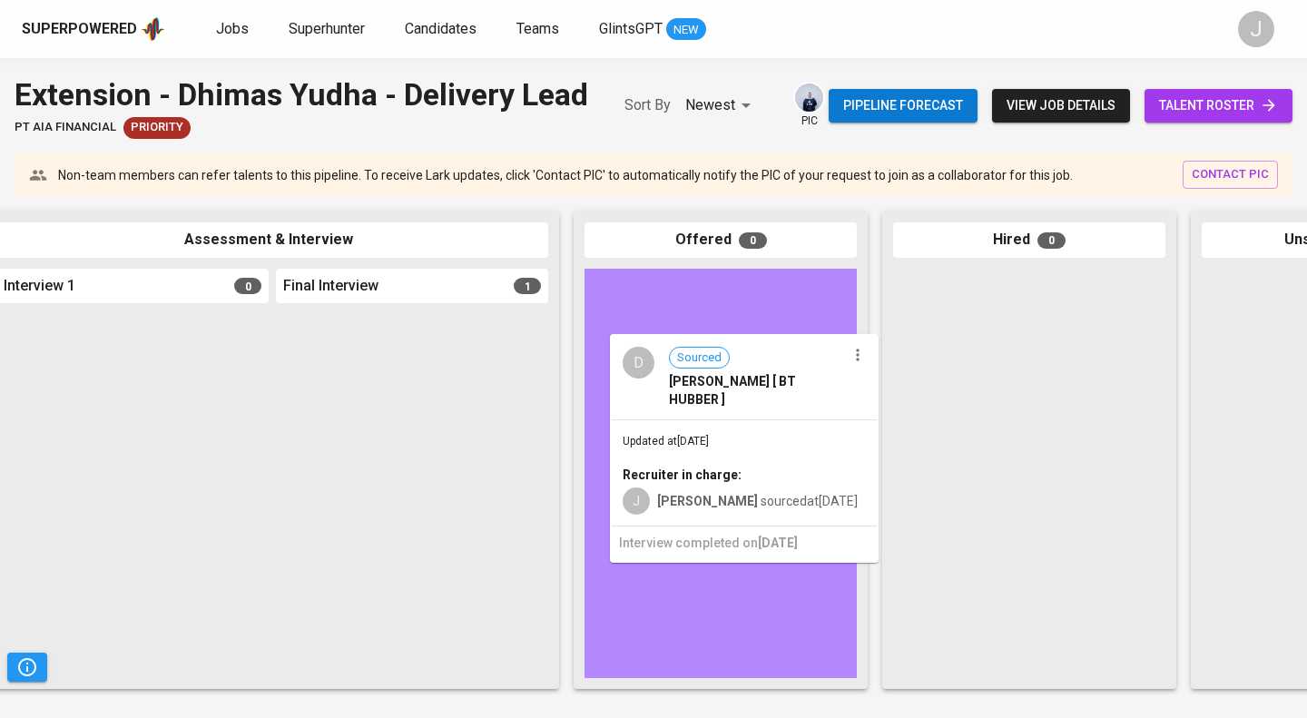
drag, startPoint x: 428, startPoint y: 418, endPoint x: 793, endPoint y: 395, distance: 365.6
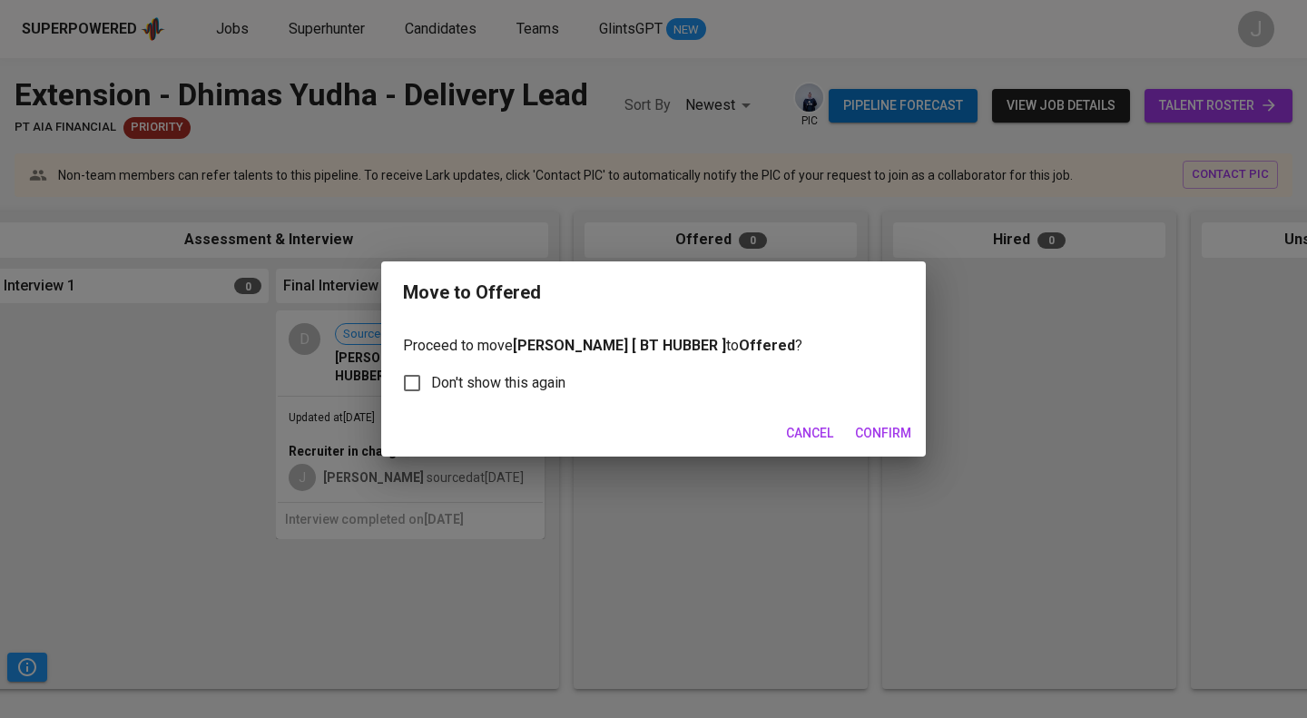
click at [876, 438] on span "Confirm" at bounding box center [883, 433] width 56 height 23
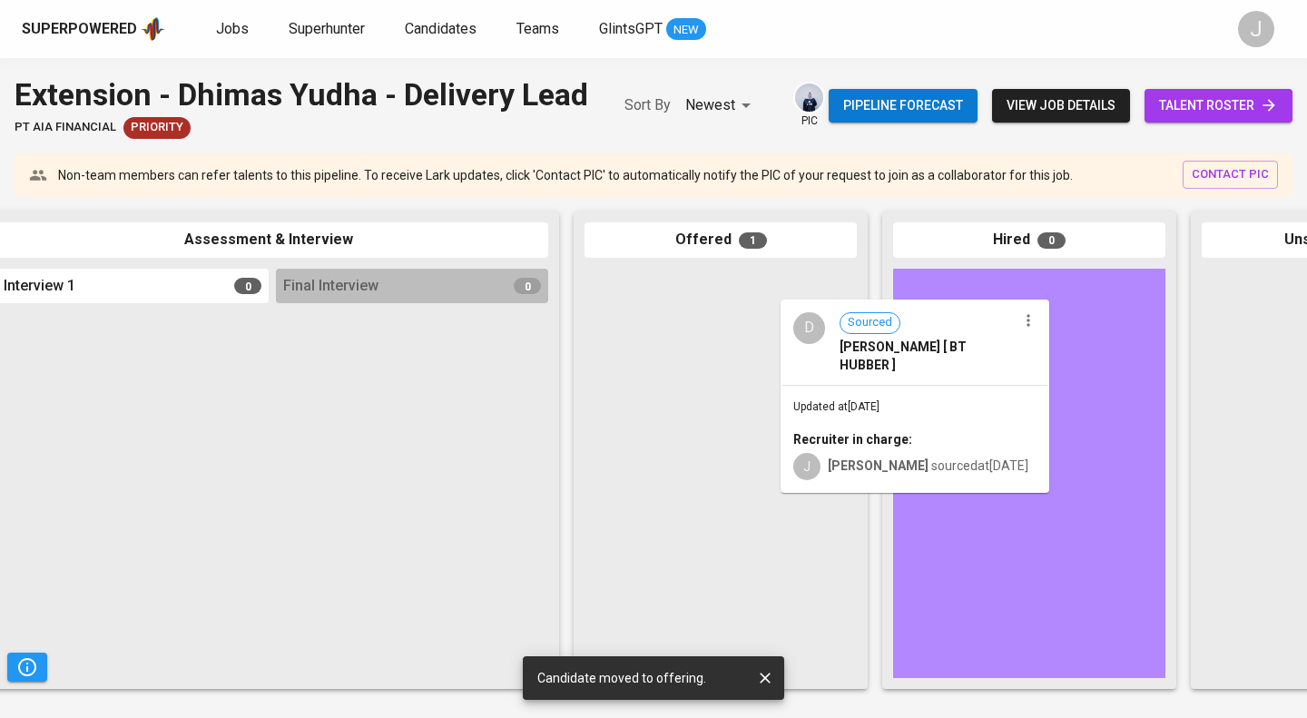
drag, startPoint x: 786, startPoint y: 365, endPoint x: 1095, endPoint y: 368, distance: 308.6
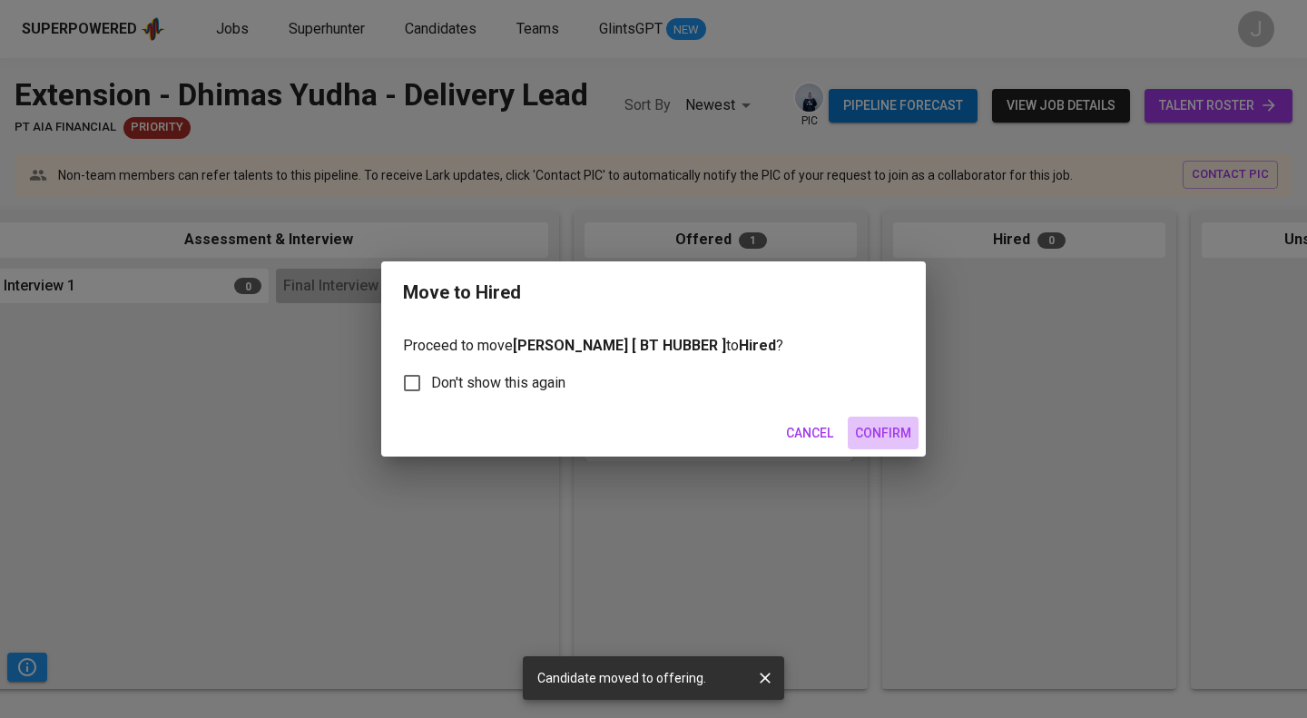
click at [875, 435] on span "Confirm" at bounding box center [883, 433] width 56 height 23
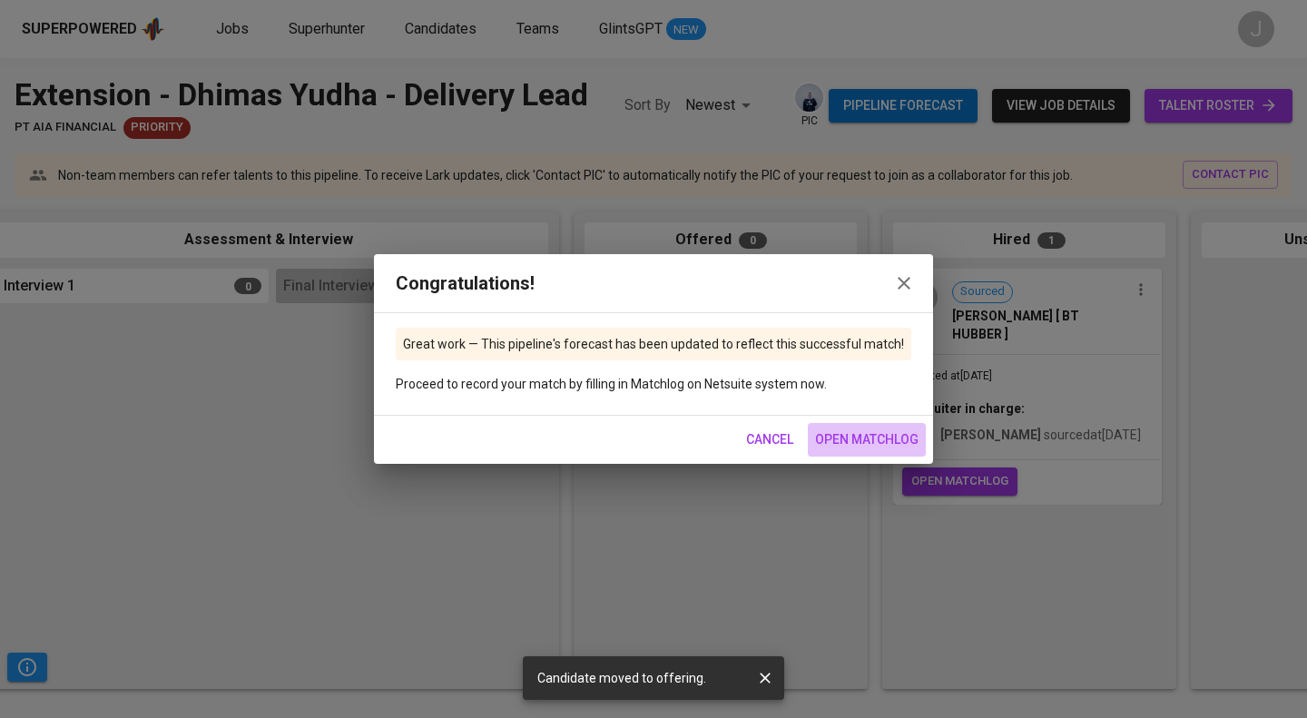
click at [868, 438] on span "open matchlog" at bounding box center [866, 439] width 103 height 23
